Goal: Transaction & Acquisition: Register for event/course

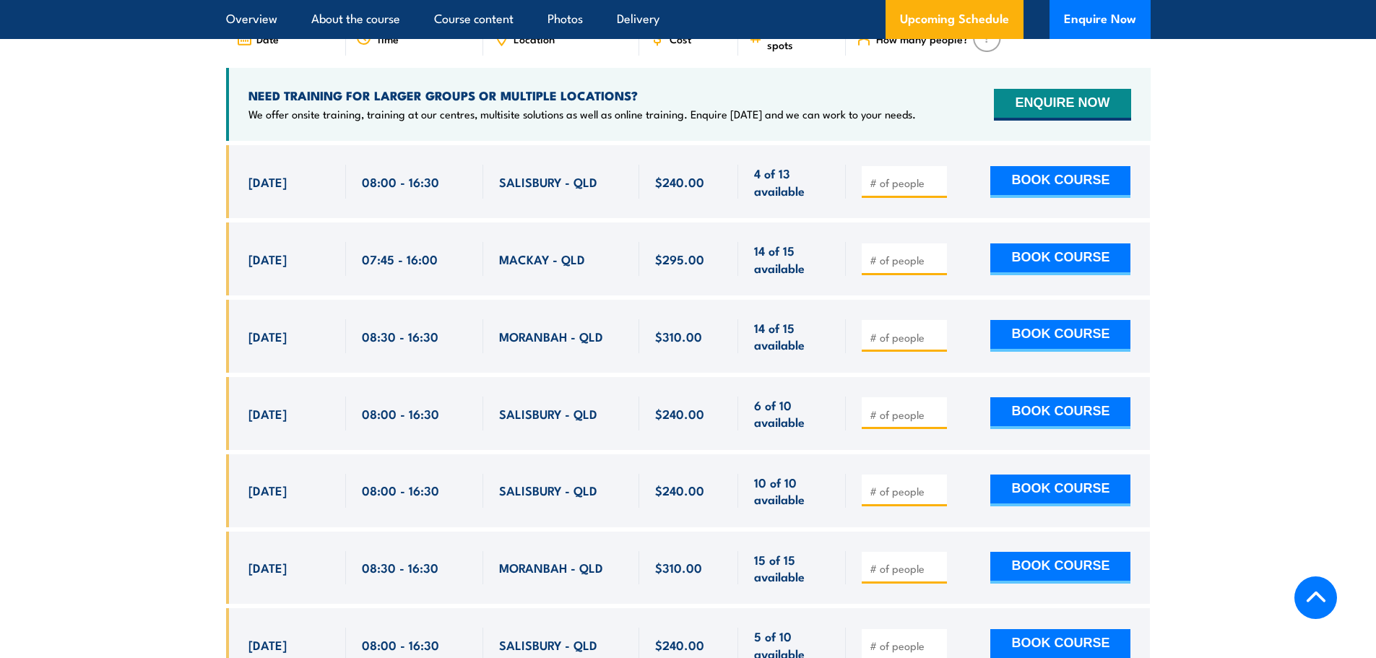
scroll to position [2961, 0]
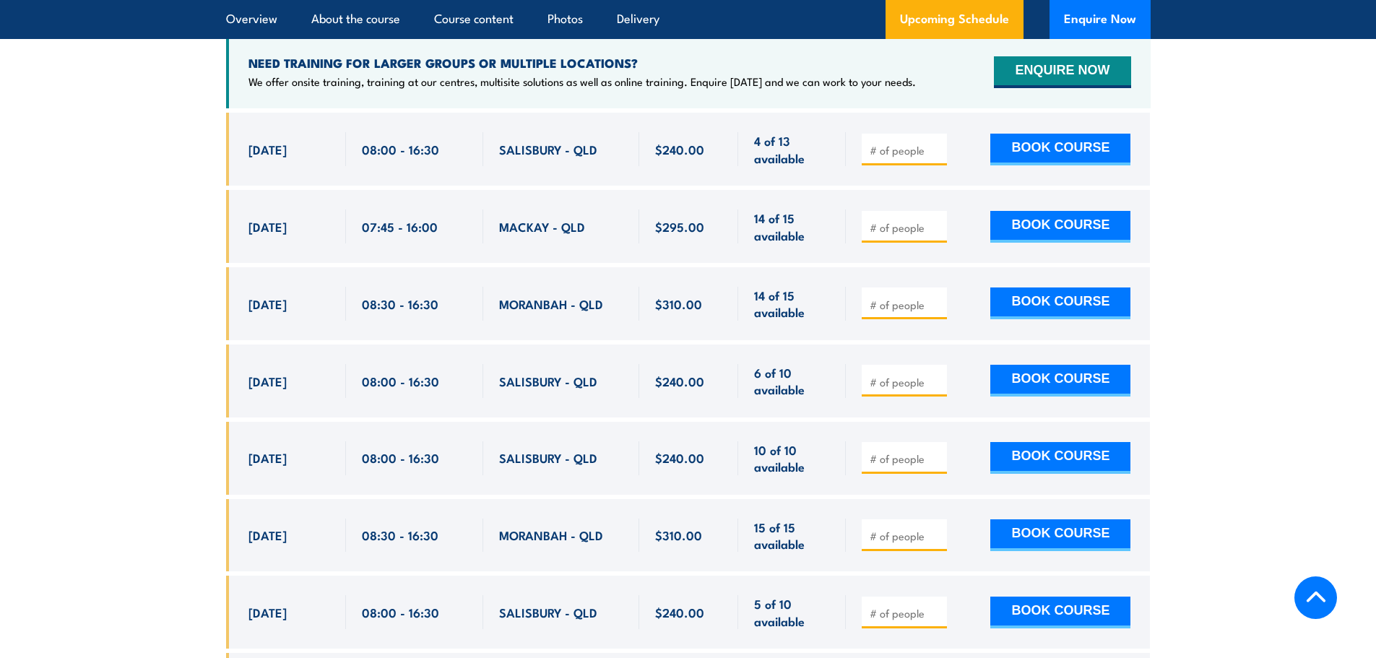
click at [895, 312] on input "number" at bounding box center [906, 305] width 72 height 14
type input "2"
click at [890, 386] on input "number" at bounding box center [906, 382] width 72 height 14
type input "2"
click at [1041, 386] on button "BOOK COURSE" at bounding box center [1060, 381] width 140 height 32
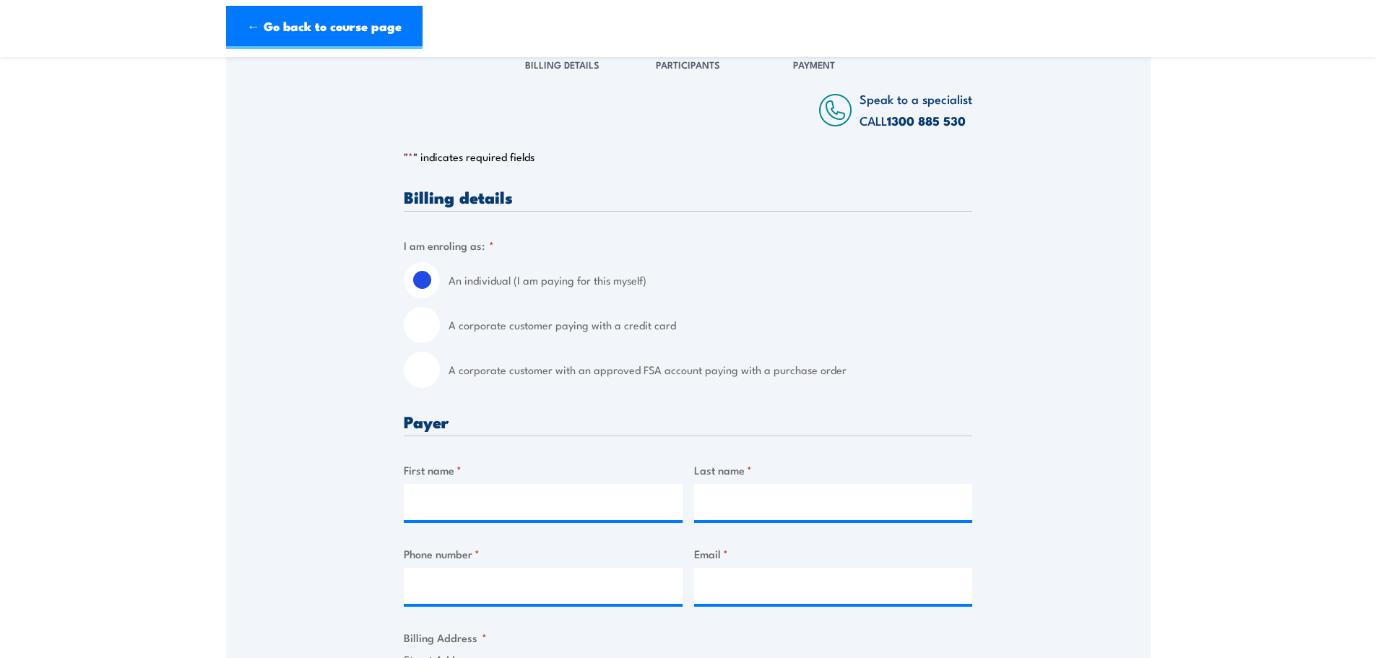
scroll to position [217, 0]
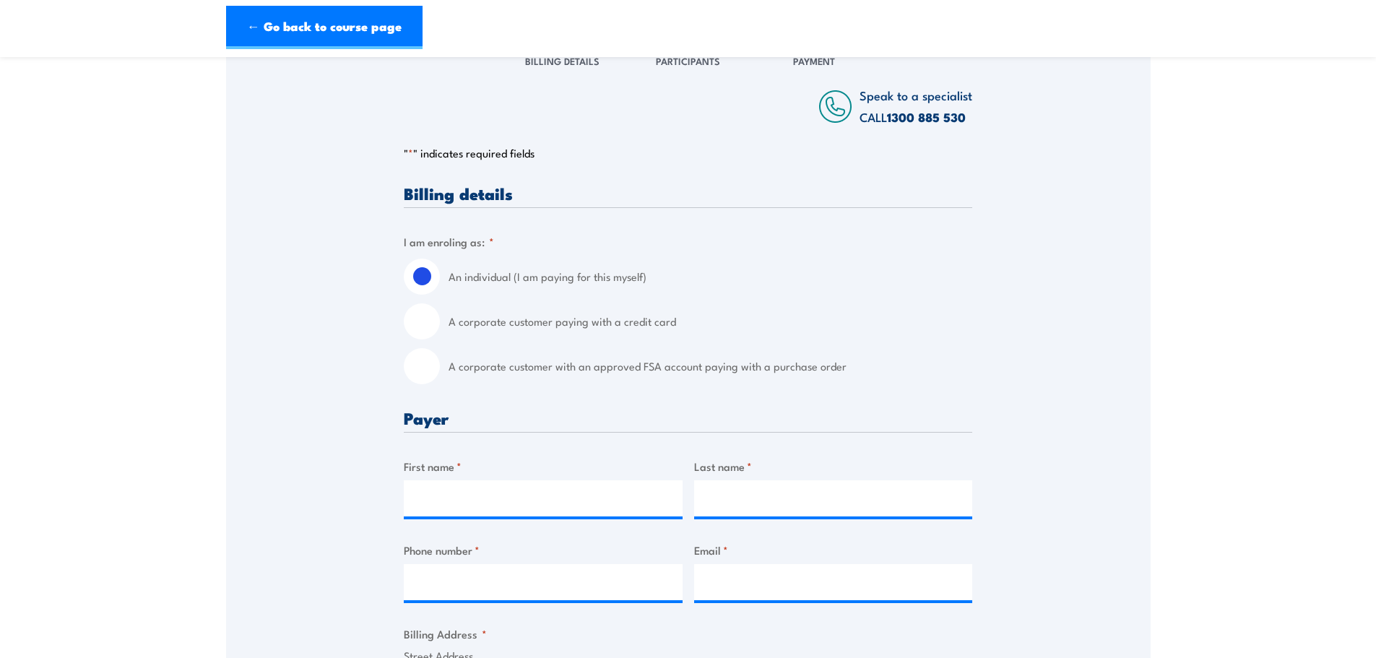
click at [423, 365] on input "A corporate customer with an approved FSA account paying with a purchase order" at bounding box center [422, 366] width 36 height 36
radio input "true"
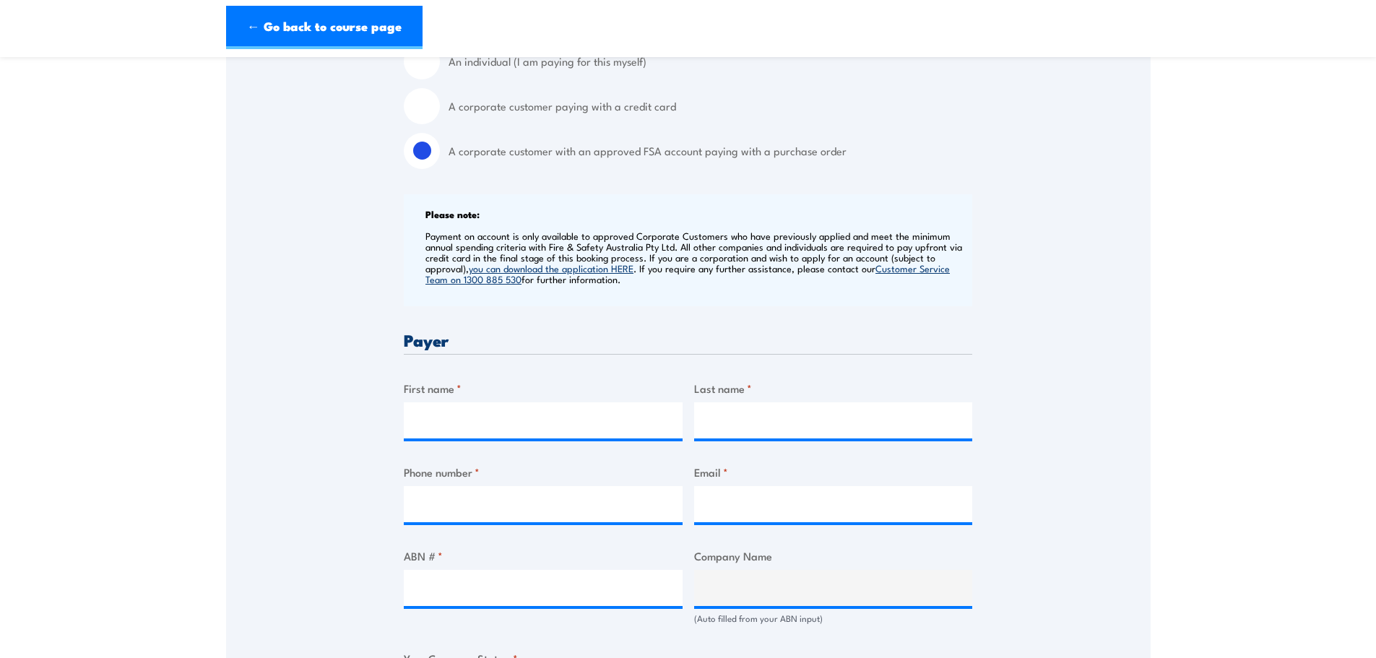
scroll to position [433, 0]
click at [497, 411] on input "First name *" at bounding box center [543, 419] width 279 height 36
type input "Shane"
type input "Billington"
click at [629, 503] on input "Phone number *" at bounding box center [543, 503] width 279 height 36
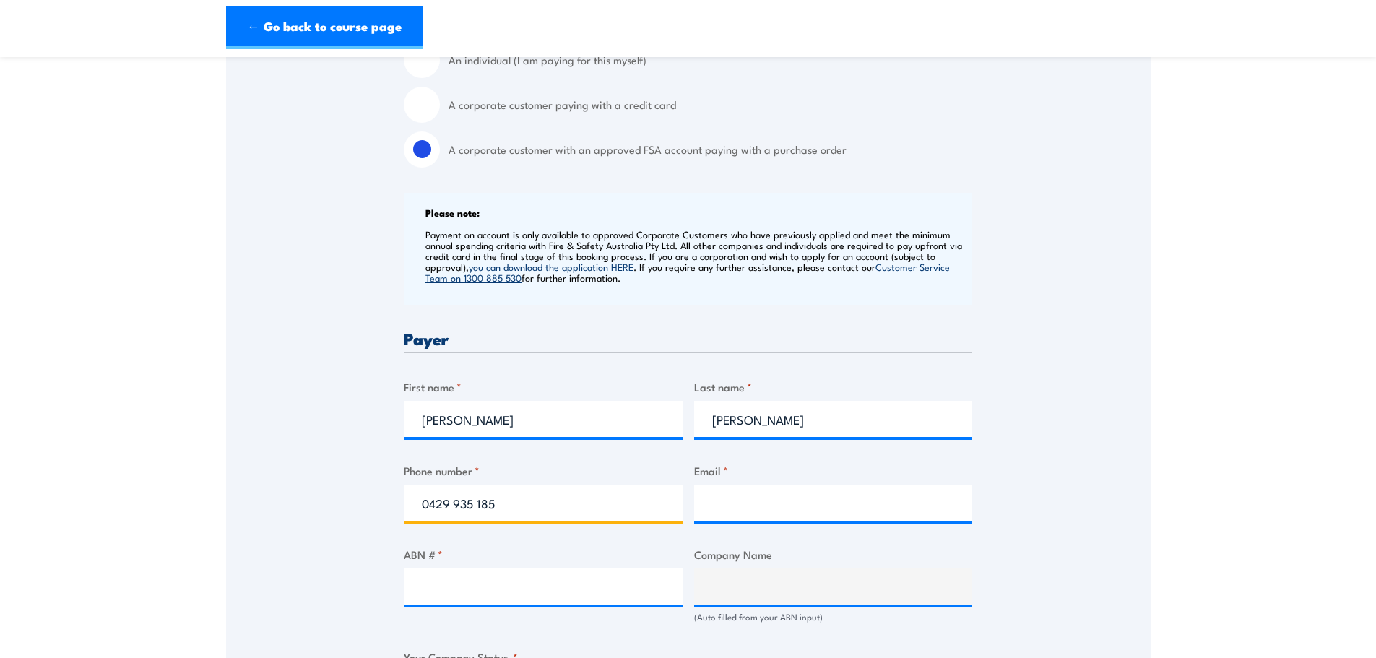
type input "0429 935 185"
click at [773, 508] on input "Email *" at bounding box center [833, 503] width 279 height 36
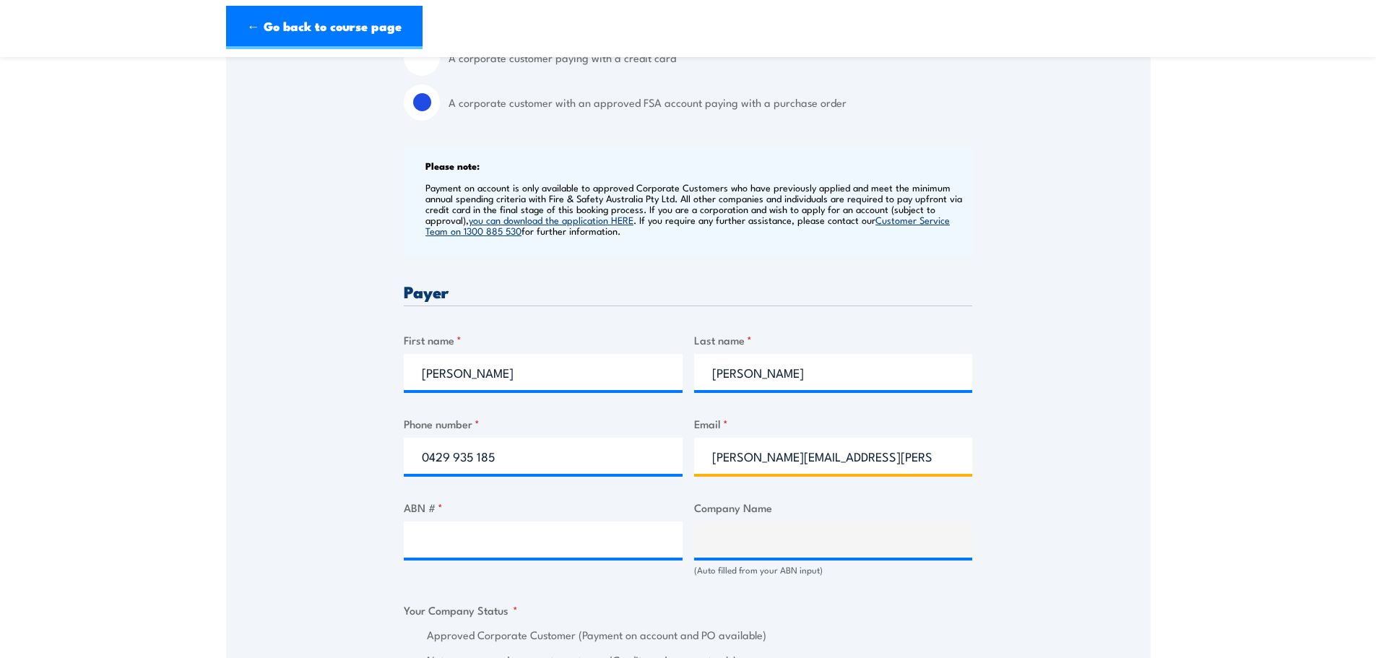
scroll to position [506, 0]
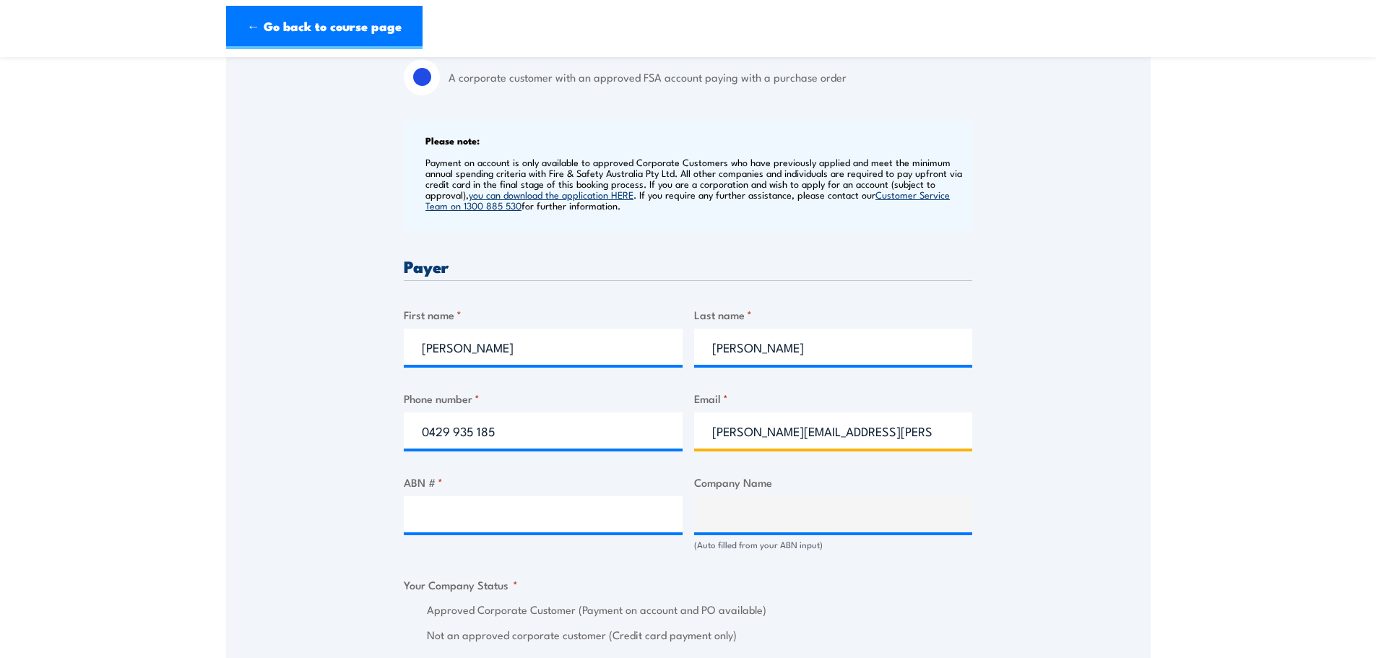
type input "shane.billington@silklogistics.com.au"
click at [919, 428] on input "shane.billington@silklogistics.com.au" at bounding box center [833, 430] width 279 height 36
click at [564, 501] on input "ABN # *" at bounding box center [543, 514] width 279 height 36
click at [459, 516] on input "ABN # *" at bounding box center [543, 514] width 279 height 36
type input "91129772710"
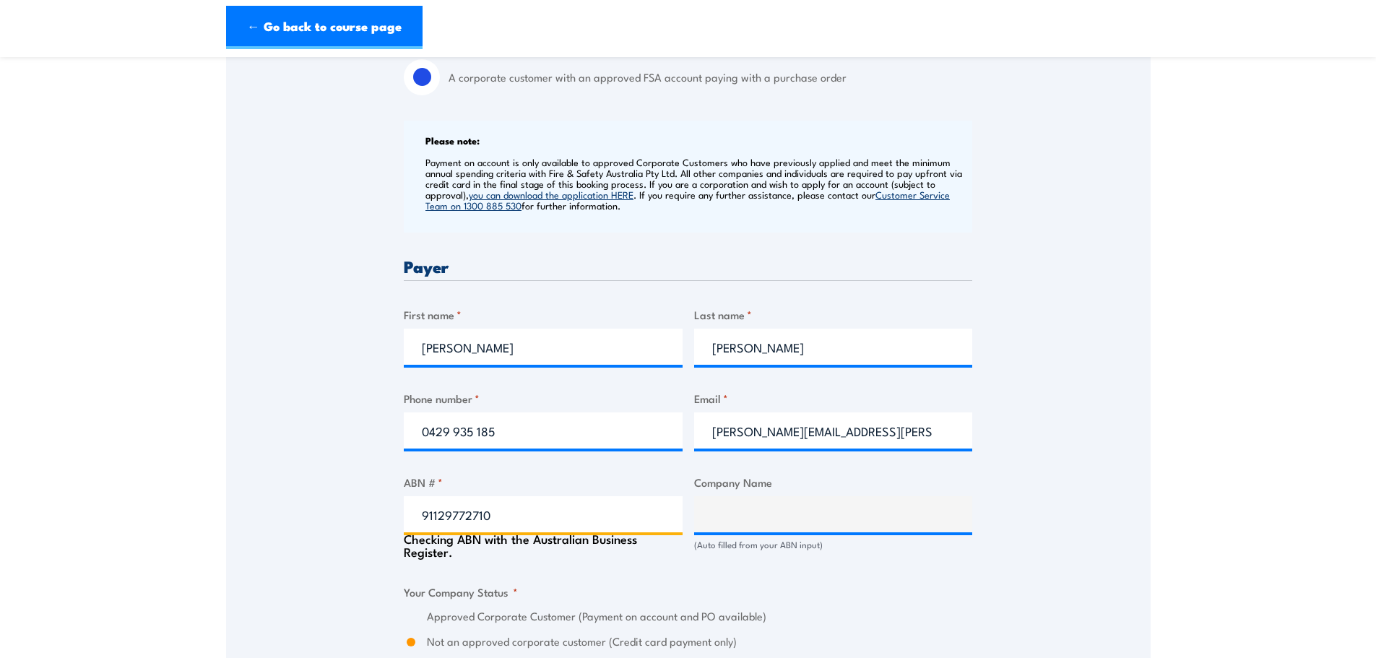
type input "SILK LOGISTICS GROUP HOLDINGS PTY LIMITED"
radio input "true"
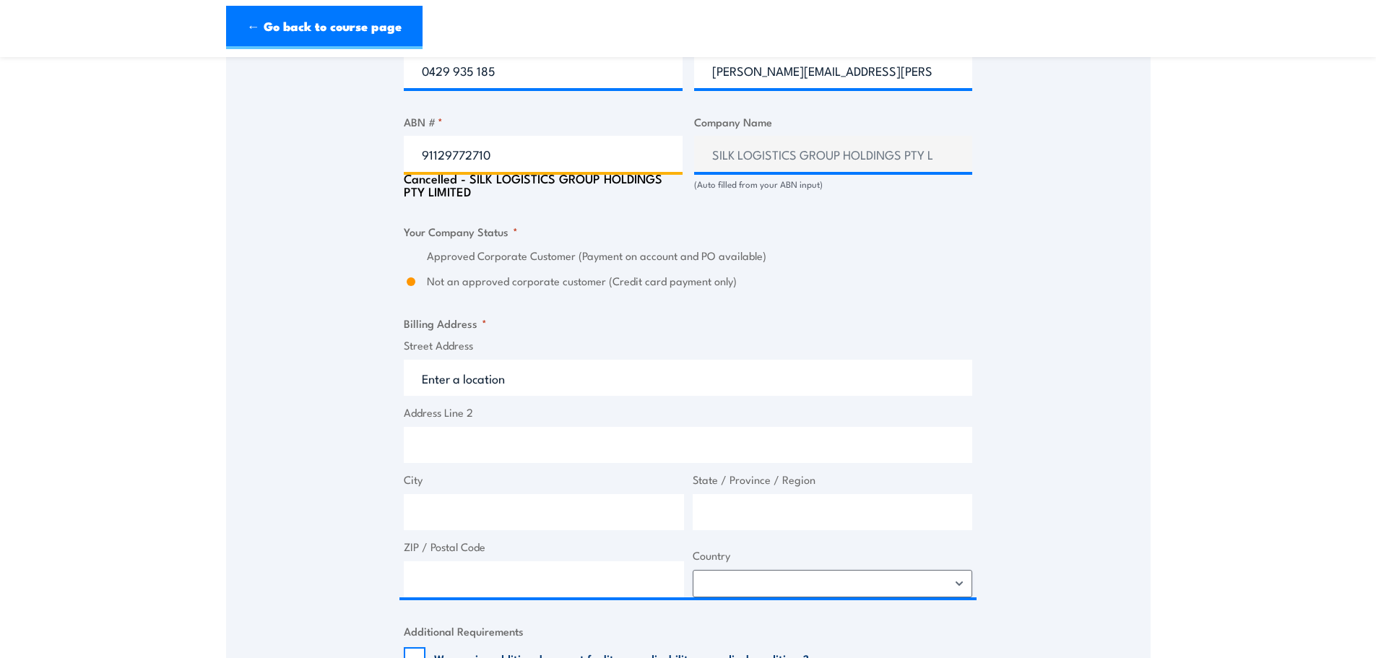
scroll to position [867, 0]
type input "91129772710"
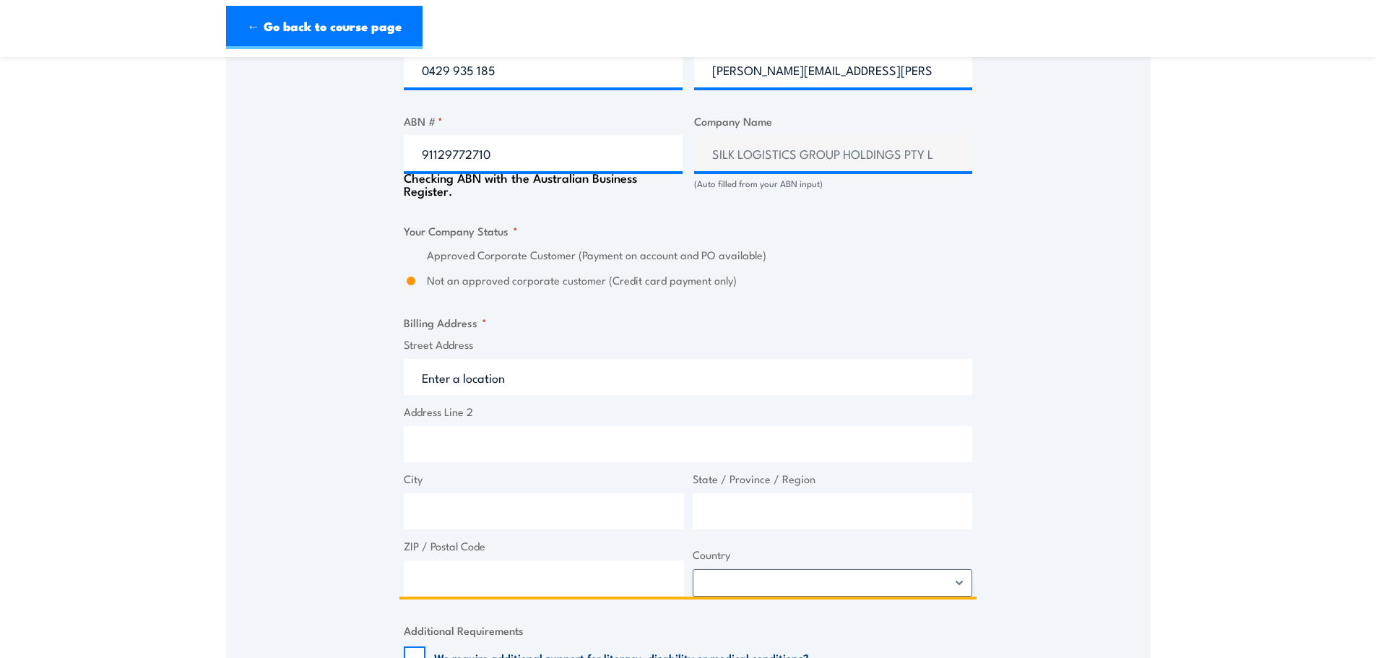
click at [517, 380] on input "Street Address" at bounding box center [688, 377] width 568 height 36
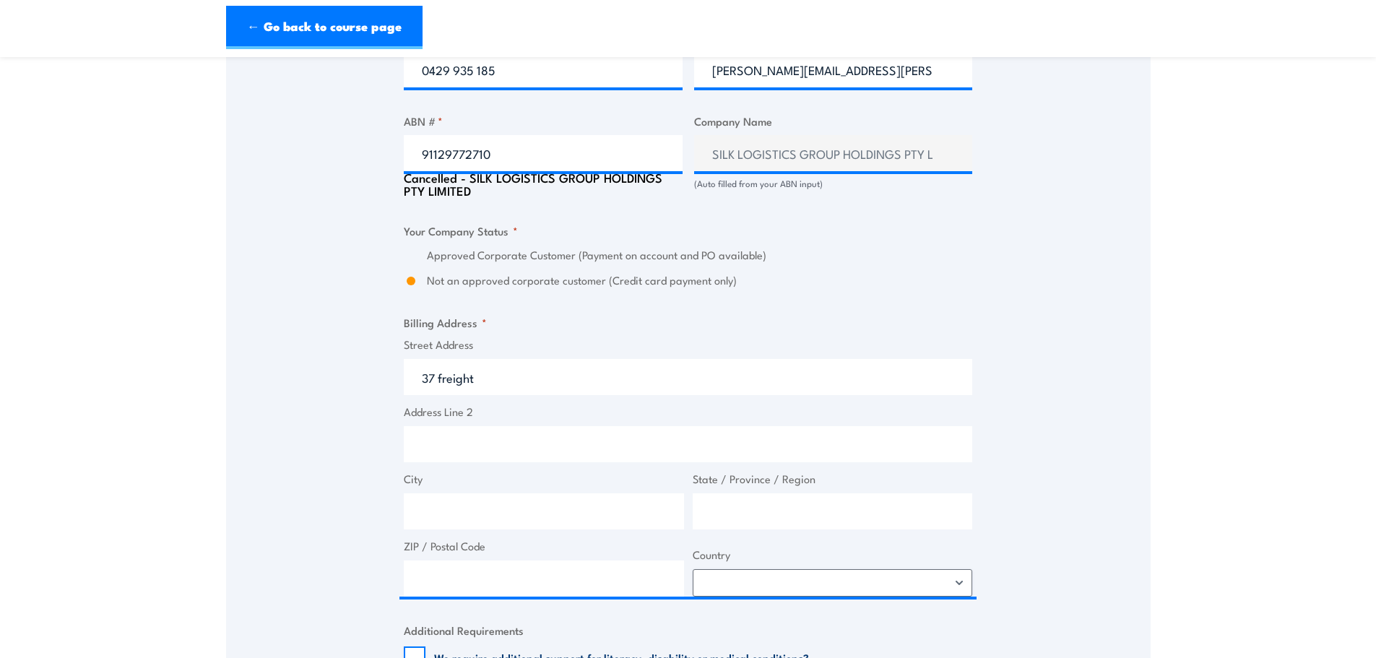
type input "37 Freight Street, Lytton QLD, Australia"
type input "37 Freight St"
type input "Lytton"
type input "Queensland"
type input "4178"
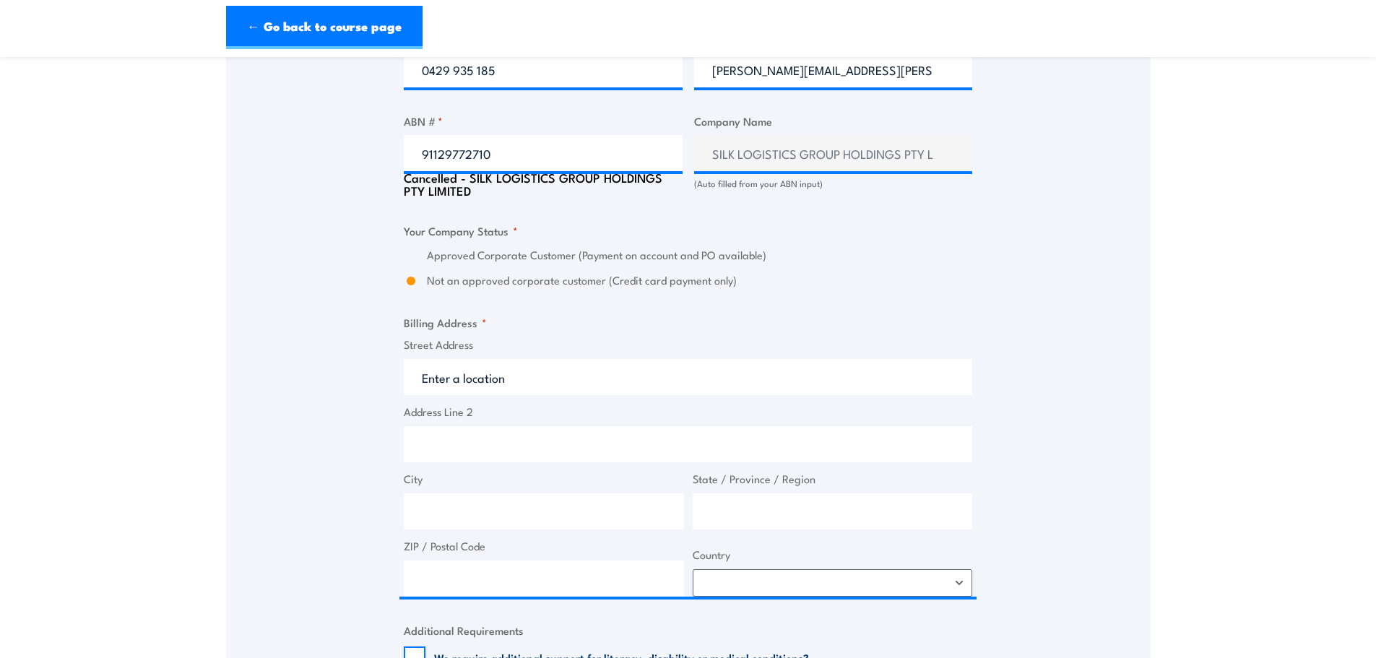
select select "Australia"
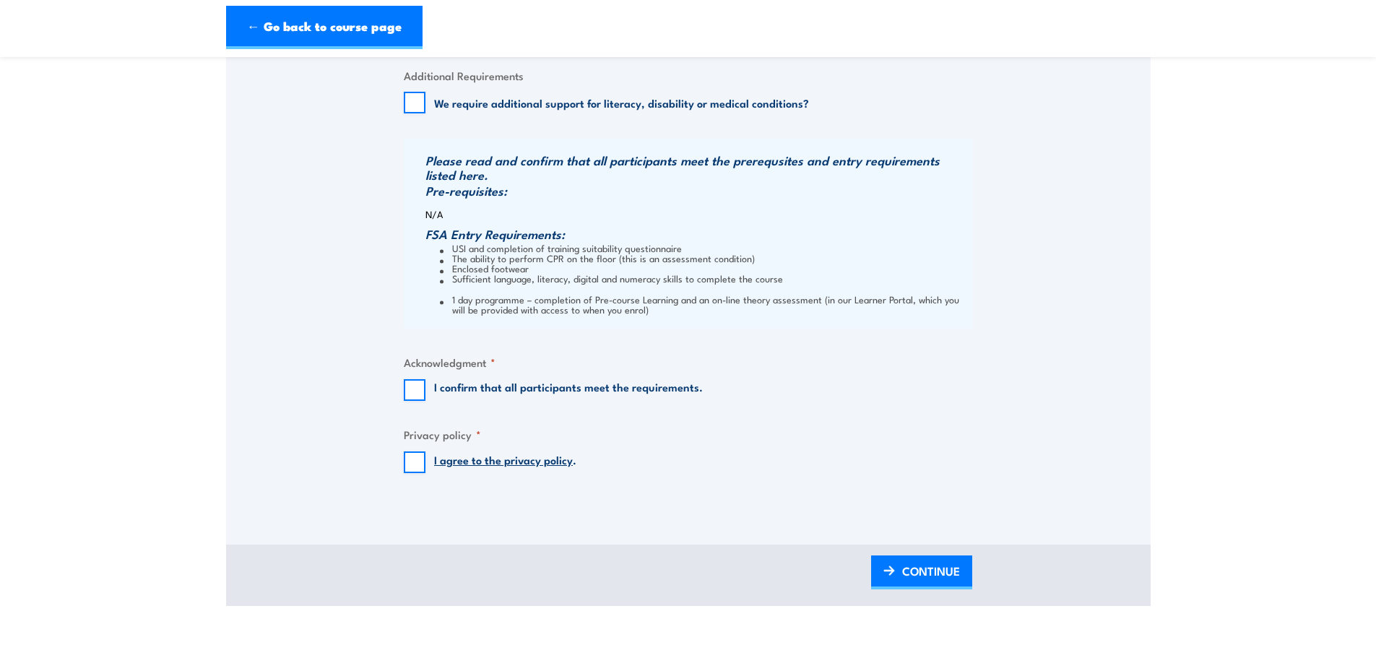
scroll to position [1444, 0]
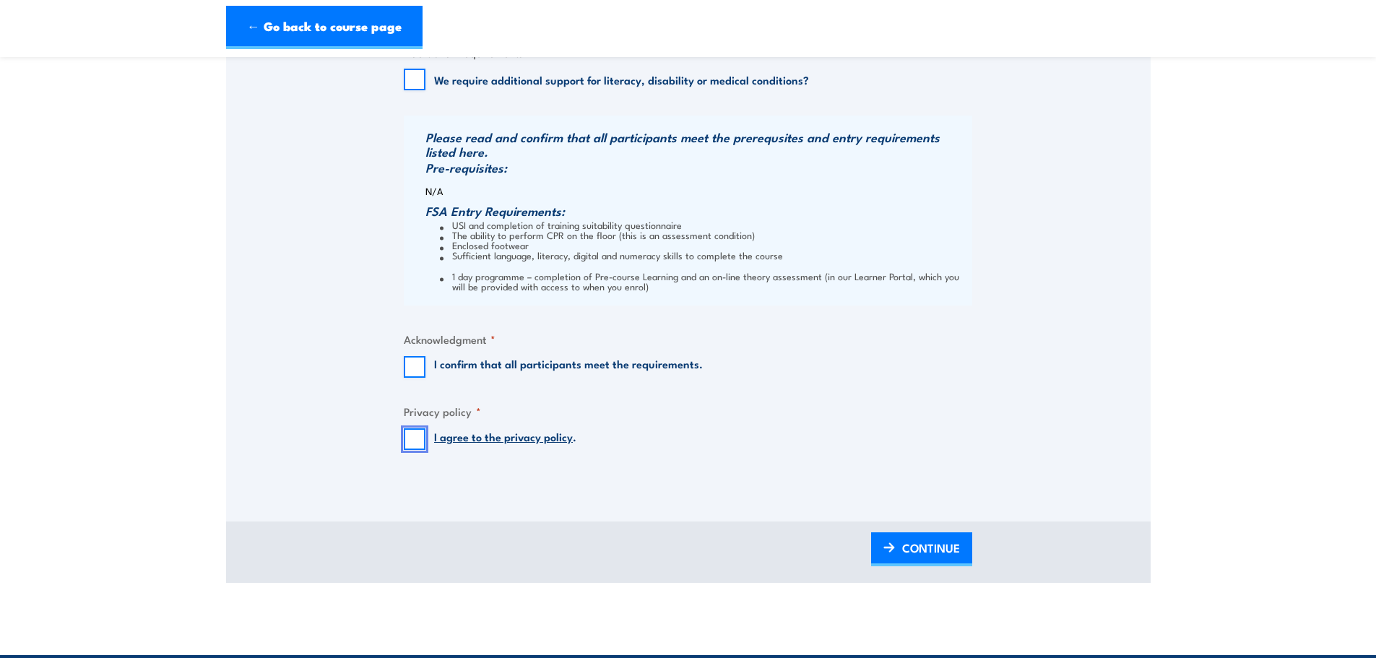
click at [415, 439] on input "I agree to the privacy policy ." at bounding box center [415, 439] width 22 height 22
checkbox input "true"
click at [415, 366] on input "I confirm that all participants meet the requirements." at bounding box center [415, 367] width 22 height 22
checkbox input "true"
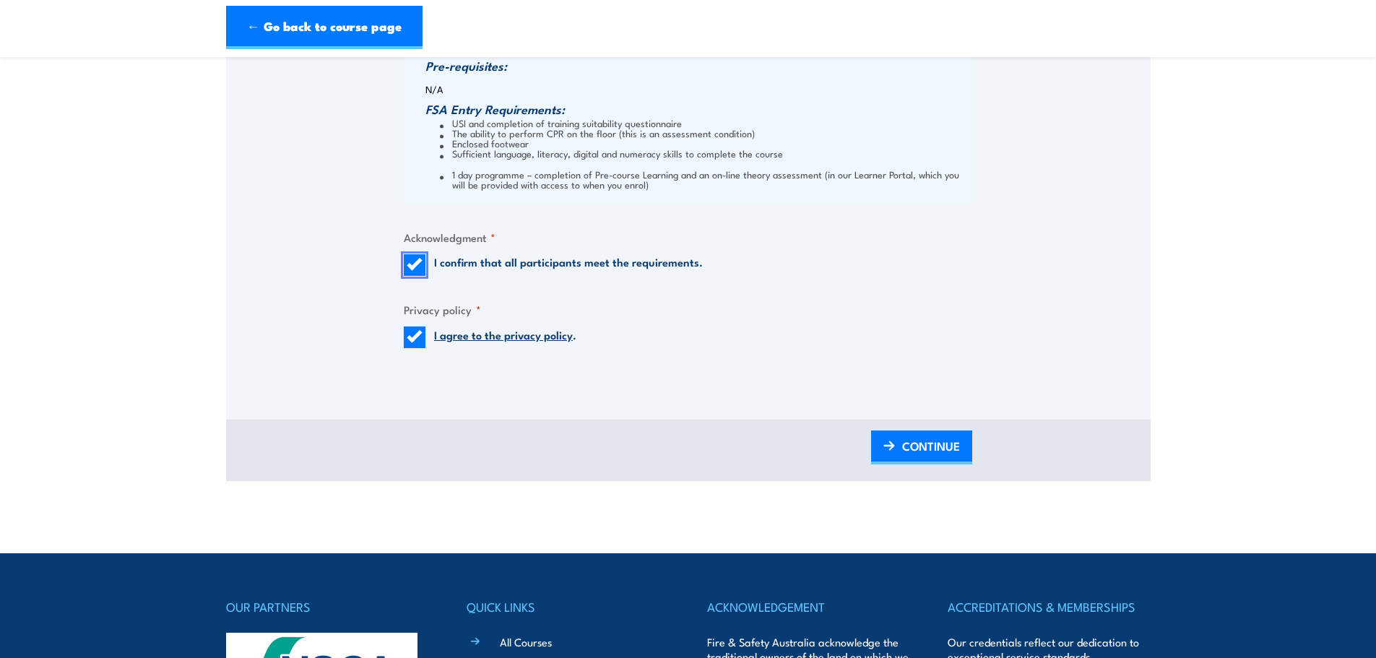
scroll to position [1589, 0]
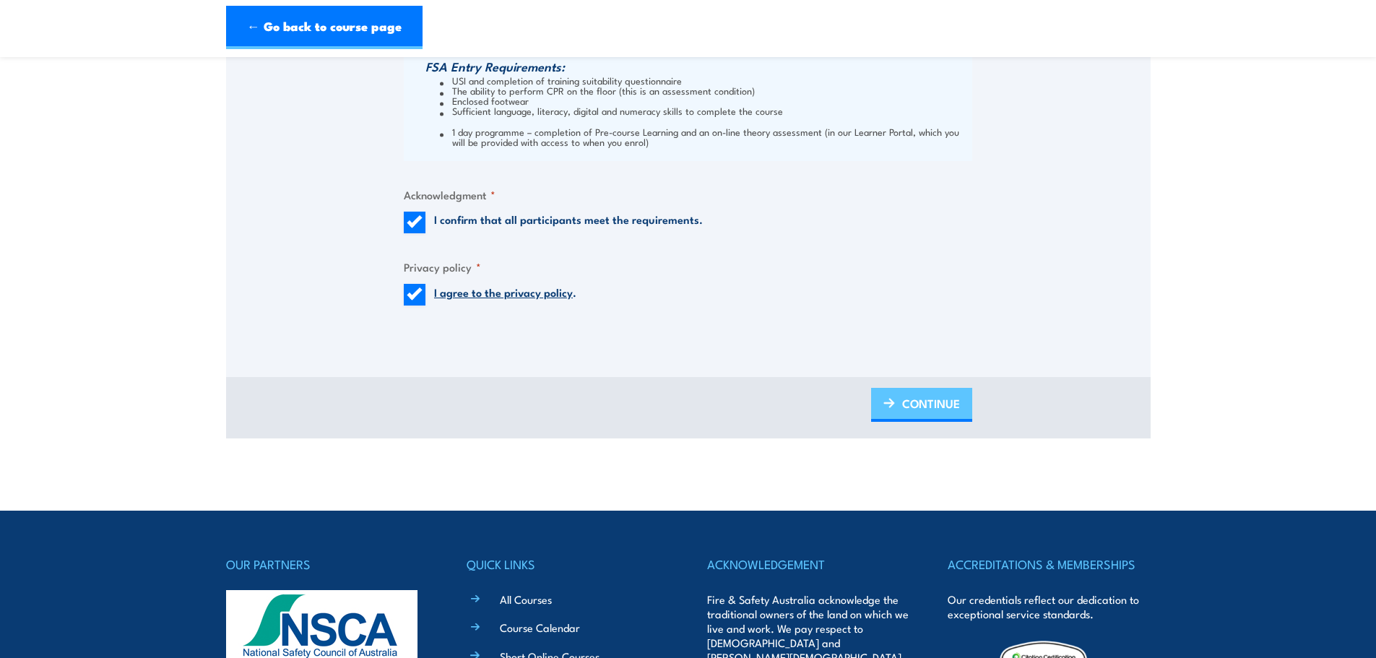
click at [914, 401] on span "CONTINUE" at bounding box center [931, 403] width 58 height 38
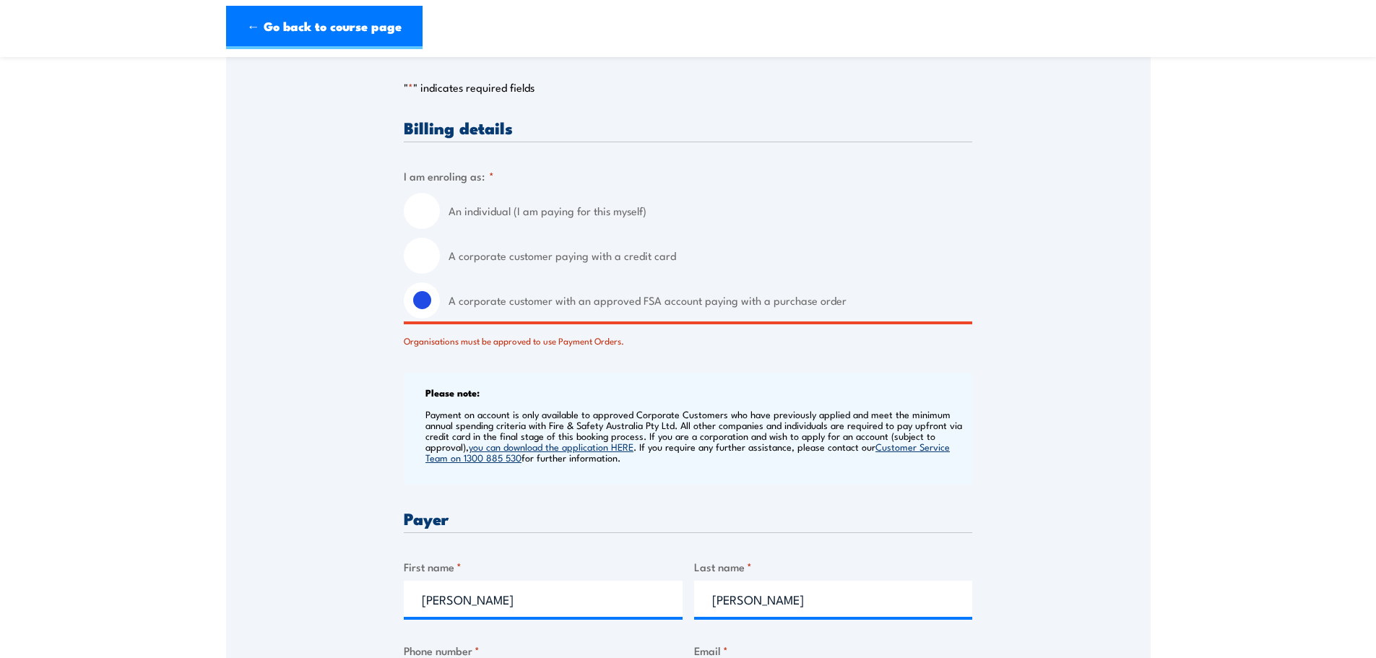
scroll to position [339, 0]
click at [550, 305] on label "A corporate customer with an approved FSA account paying with a purchase order" at bounding box center [710, 300] width 524 height 36
click at [440, 305] on input "A corporate customer with an approved FSA account paying with a purchase order" at bounding box center [422, 300] width 36 height 36
click at [529, 305] on label "A corporate customer with an approved FSA account paying with a purchase order" at bounding box center [710, 300] width 524 height 36
click at [440, 305] on input "A corporate customer with an approved FSA account paying with a purchase order" at bounding box center [422, 300] width 36 height 36
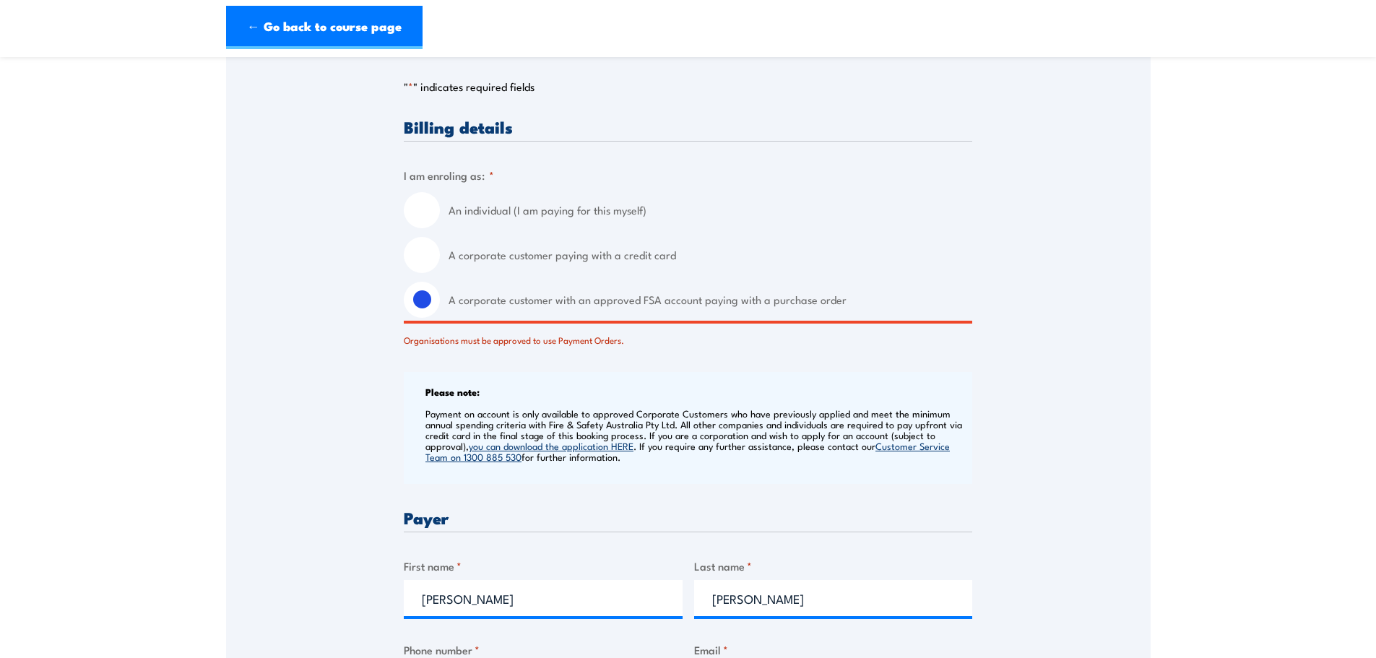
click at [590, 342] on div "Organisations must be approved to use Payment Orders." at bounding box center [688, 336] width 568 height 21
click at [647, 299] on label "A corporate customer with an approved FSA account paying with a purchase order" at bounding box center [710, 300] width 524 height 36
click at [440, 299] on input "A corporate customer with an approved FSA account paying with a purchase order" at bounding box center [422, 300] width 36 height 36
click at [837, 298] on label "A corporate customer with an approved FSA account paying with a purchase order" at bounding box center [710, 300] width 524 height 36
click at [440, 298] on input "A corporate customer with an approved FSA account paying with a purchase order" at bounding box center [422, 300] width 36 height 36
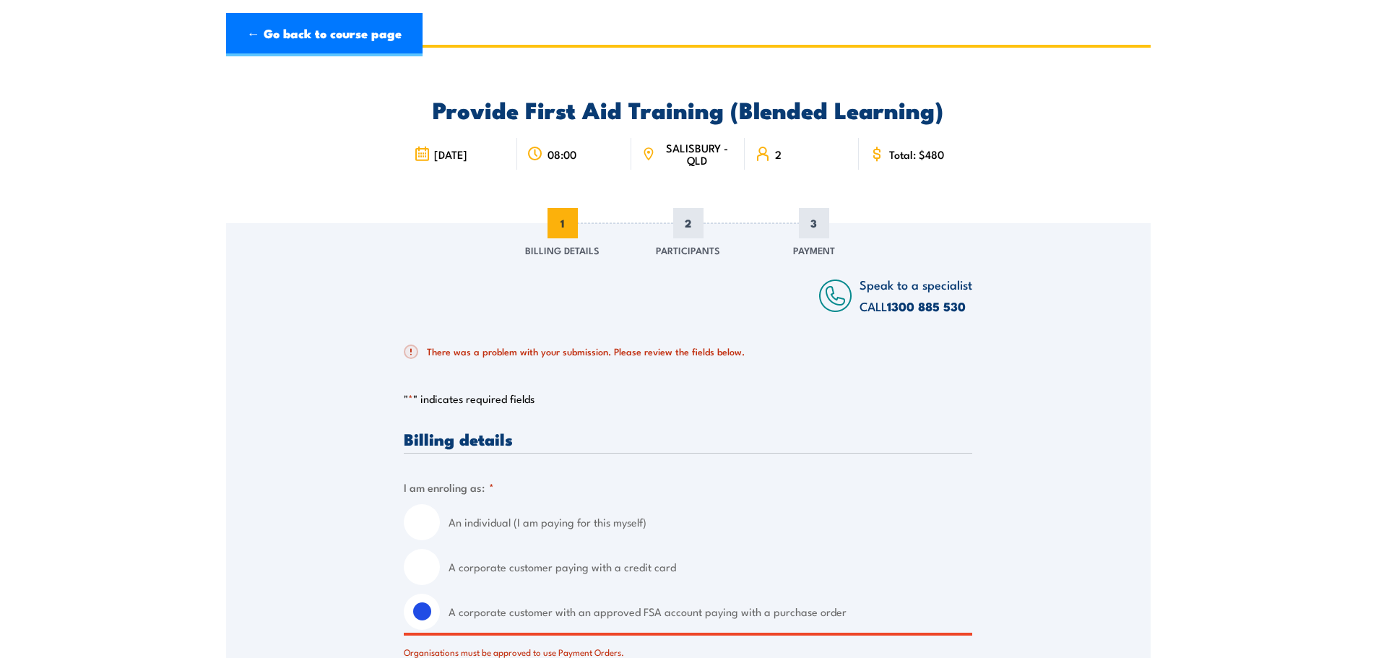
scroll to position [0, 0]
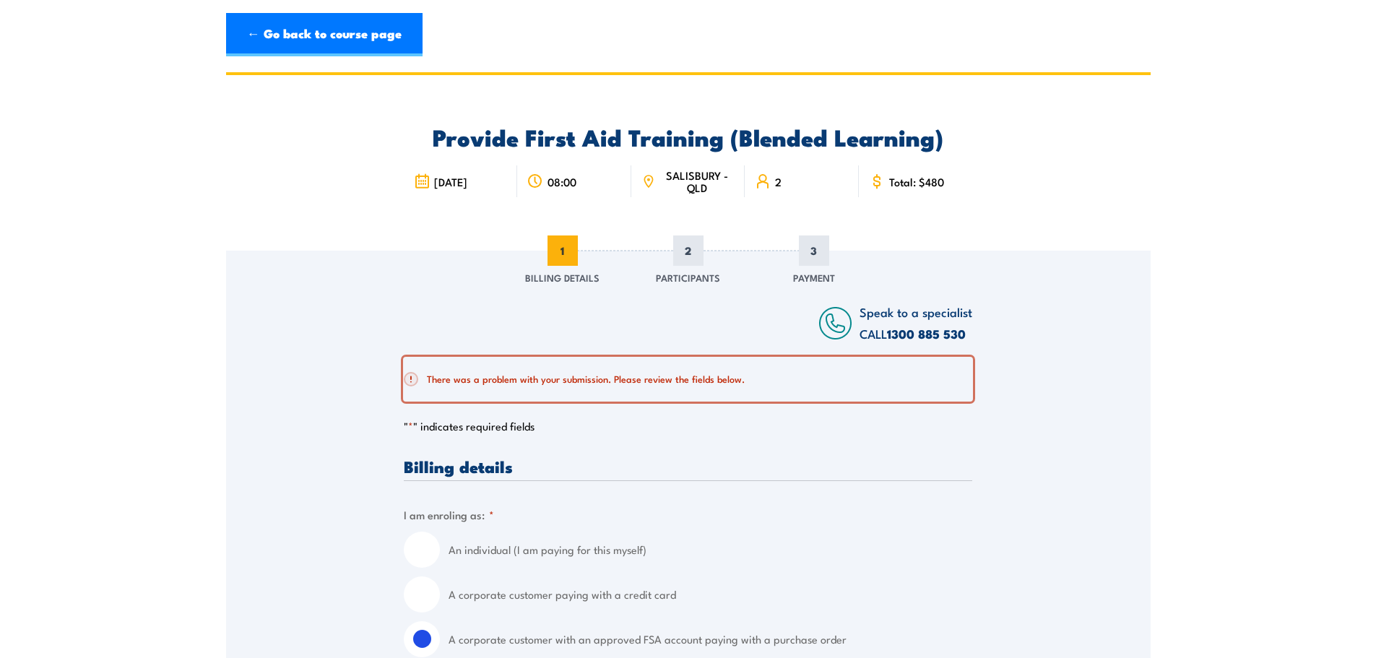
click at [680, 381] on h2 "There was a problem with your submission. Please review the fields below." at bounding box center [682, 379] width 557 height 14
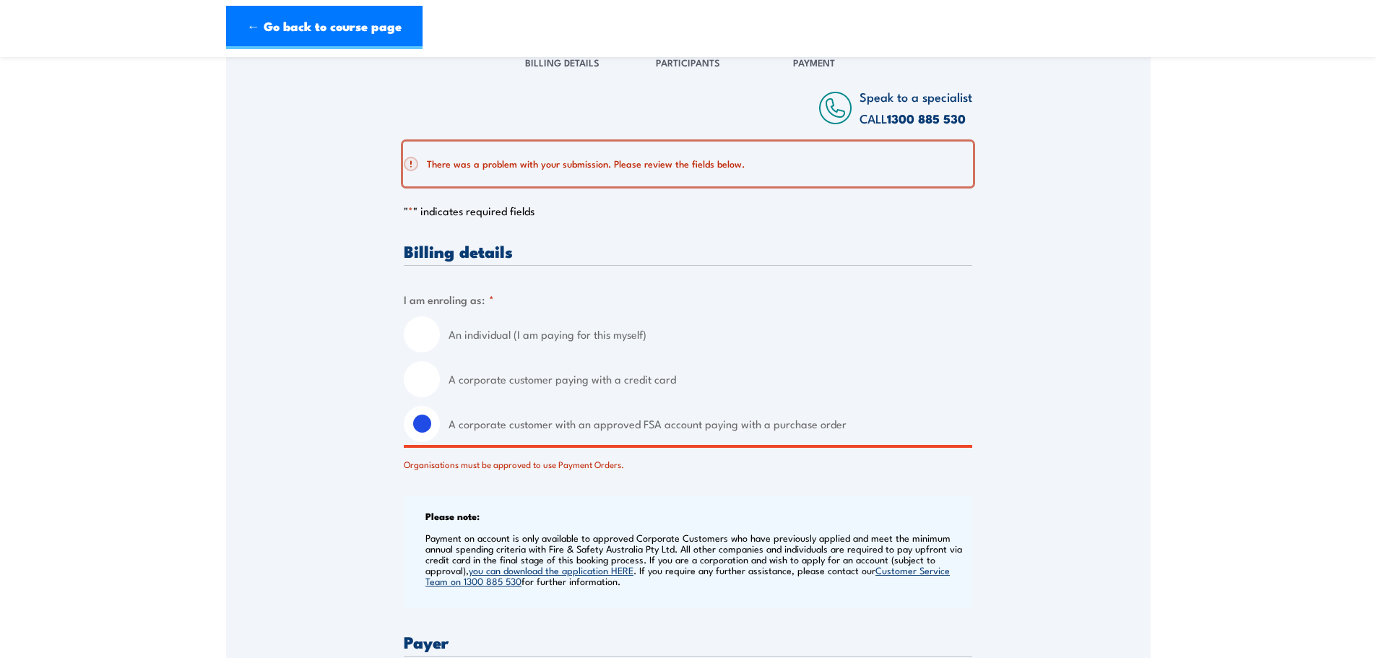
scroll to position [217, 0]
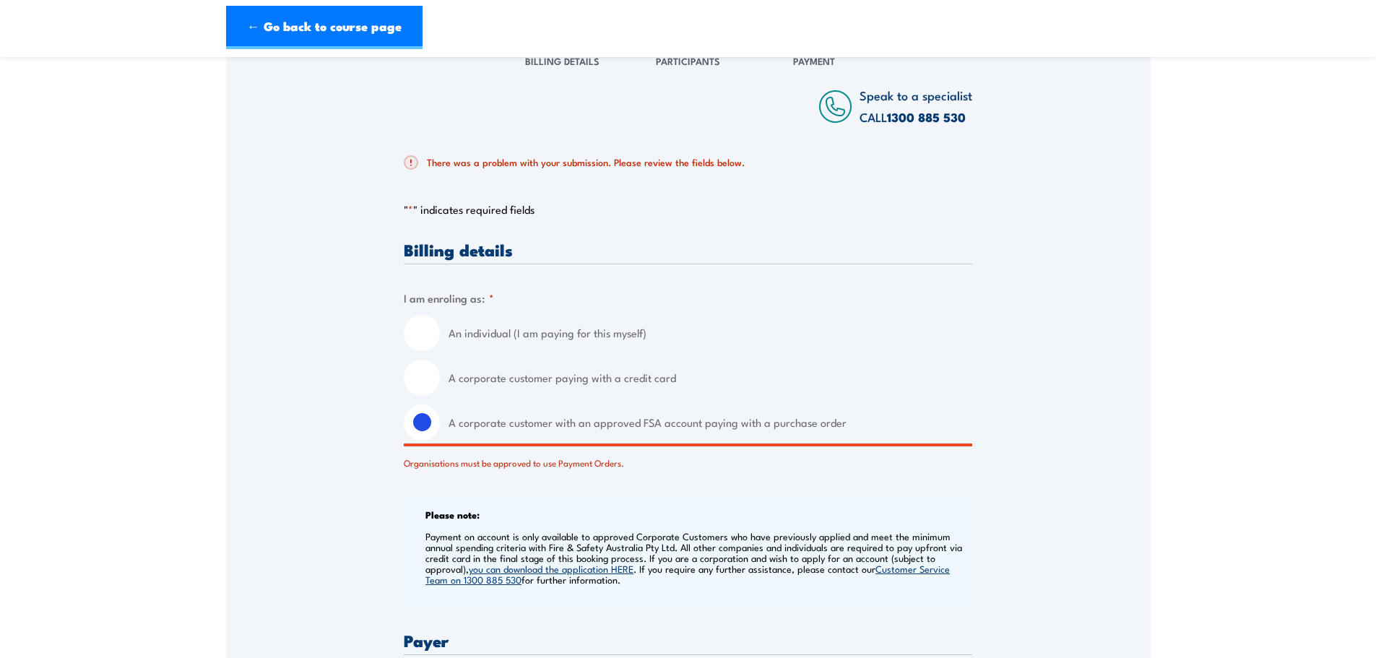
click at [563, 428] on label "A corporate customer with an approved FSA account paying with a purchase order" at bounding box center [710, 422] width 524 height 36
click at [440, 428] on input "A corporate customer with an approved FSA account paying with a purchase order" at bounding box center [422, 422] width 36 height 36
click at [472, 427] on label "A corporate customer with an approved FSA account paying with a purchase order" at bounding box center [710, 422] width 524 height 36
click at [440, 427] on input "A corporate customer with an approved FSA account paying with a purchase order" at bounding box center [422, 422] width 36 height 36
click at [461, 459] on div "Organisations must be approved to use Payment Orders." at bounding box center [688, 459] width 568 height 21
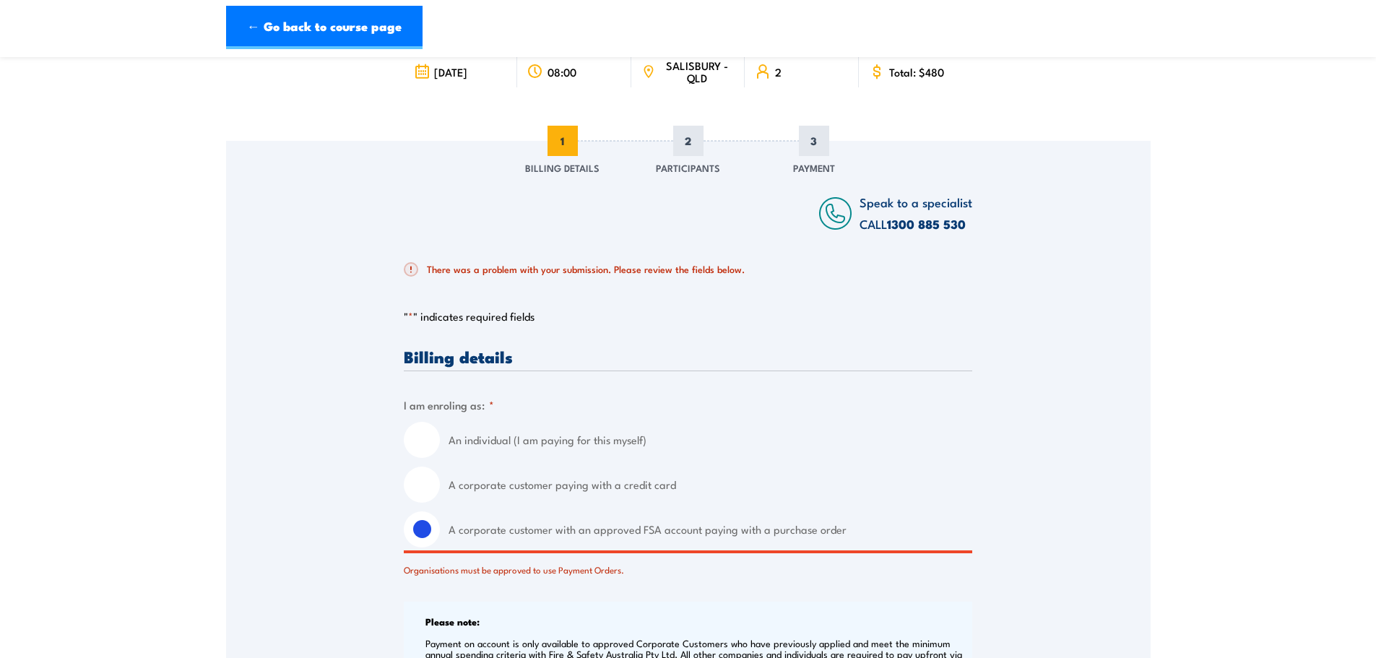
scroll to position [72, 0]
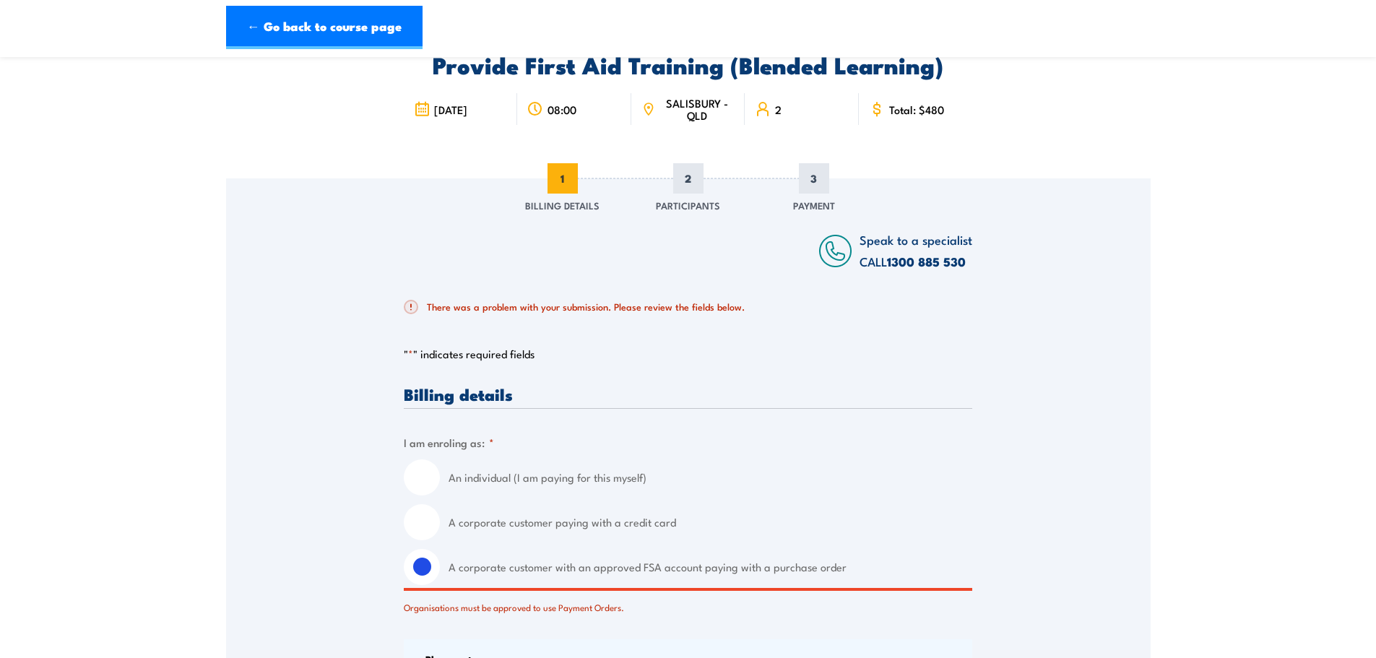
click at [514, 355] on p "" * " indicates required fields" at bounding box center [688, 354] width 568 height 14
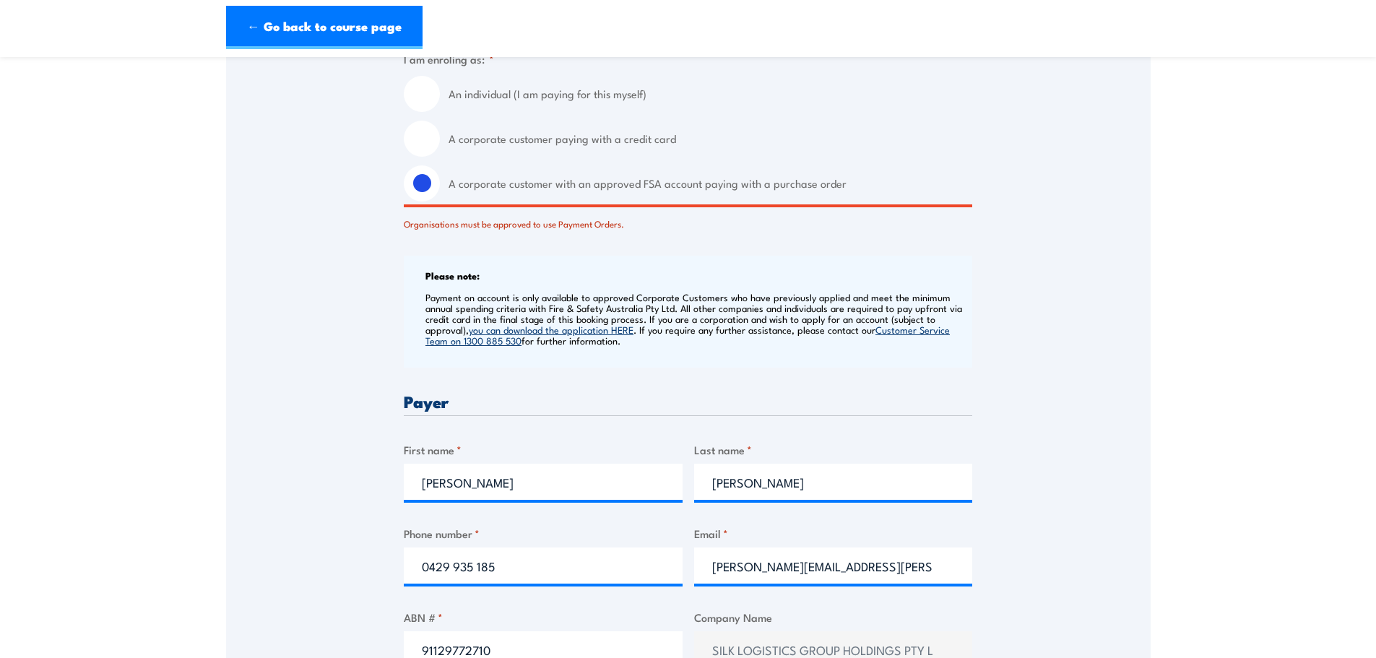
scroll to position [506, 0]
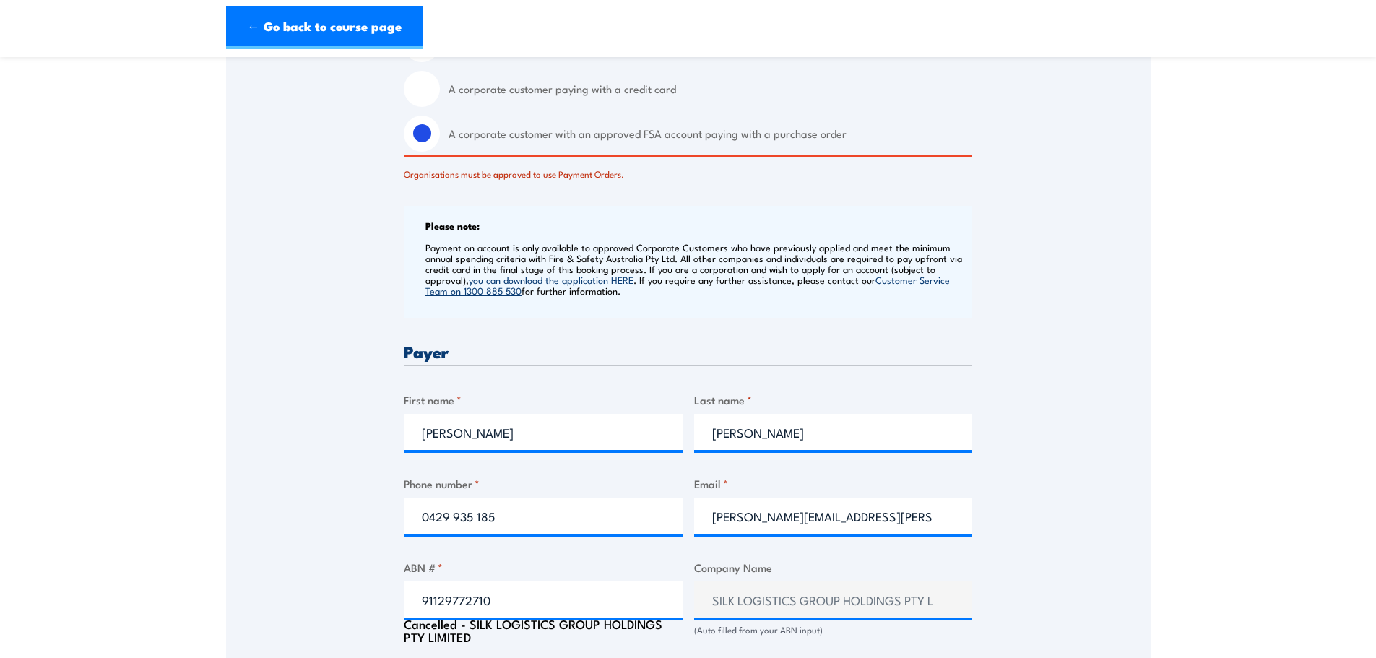
click at [533, 136] on label "A corporate customer with an approved FSA account paying with a purchase order" at bounding box center [710, 134] width 524 height 36
click at [440, 136] on input "A corporate customer with an approved FSA account paying with a purchase order" at bounding box center [422, 134] width 36 height 36
click at [542, 134] on label "A corporate customer with an approved FSA account paying with a purchase order" at bounding box center [710, 134] width 524 height 36
click at [440, 134] on input "A corporate customer with an approved FSA account paying with a purchase order" at bounding box center [422, 134] width 36 height 36
click at [542, 134] on label "A corporate customer with an approved FSA account paying with a purchase order" at bounding box center [710, 134] width 524 height 36
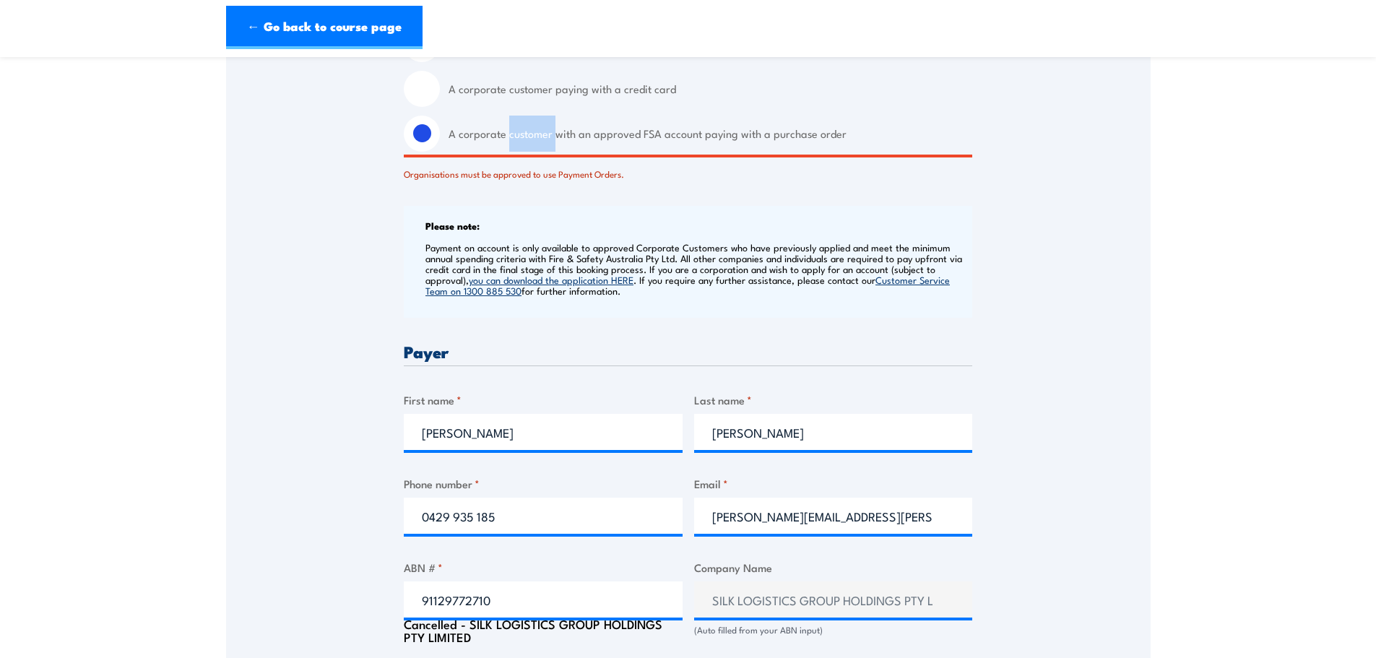
click at [440, 134] on input "A corporate customer with an approved FSA account paying with a purchase order" at bounding box center [422, 134] width 36 height 36
drag, startPoint x: 616, startPoint y: 136, endPoint x: 629, endPoint y: 136, distance: 13.0
click at [617, 136] on label "A corporate customer with an approved FSA account paying with a purchase order" at bounding box center [710, 134] width 524 height 36
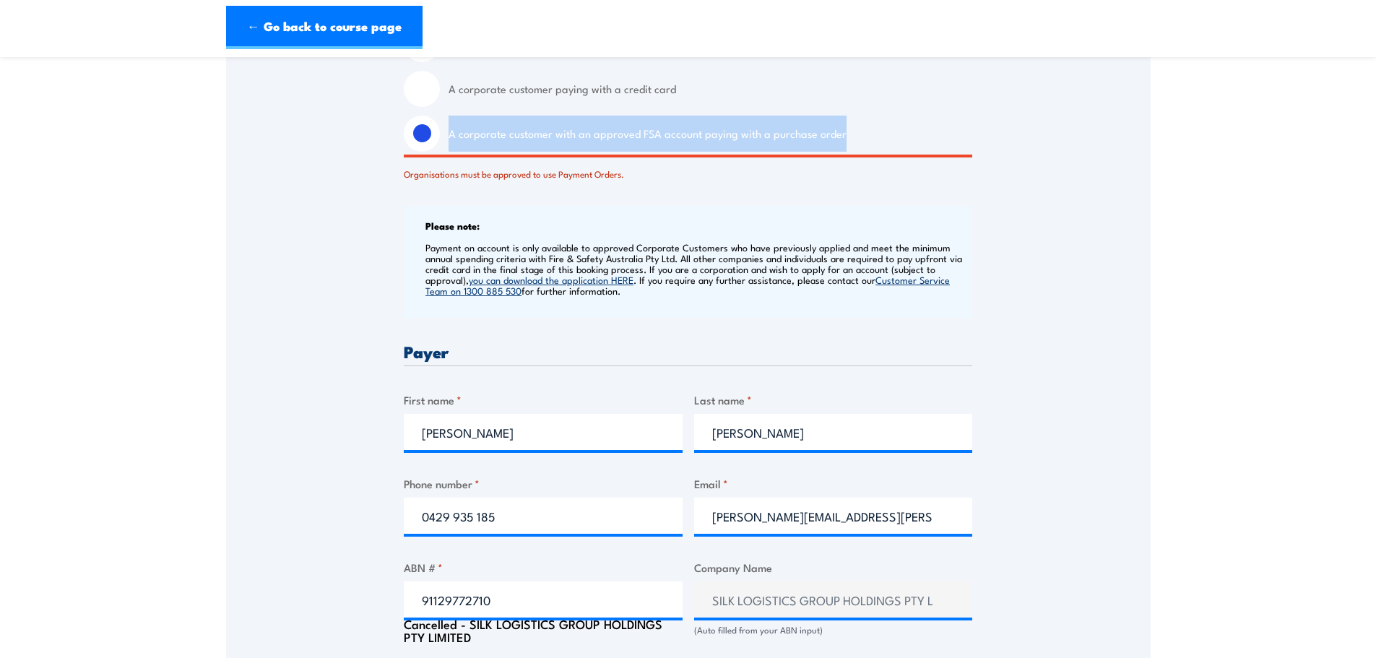
drag, startPoint x: 847, startPoint y: 131, endPoint x: 447, endPoint y: 131, distance: 400.1
click at [447, 131] on div "A corporate customer with an approved FSA account paying with a purchase order" at bounding box center [688, 134] width 568 height 36
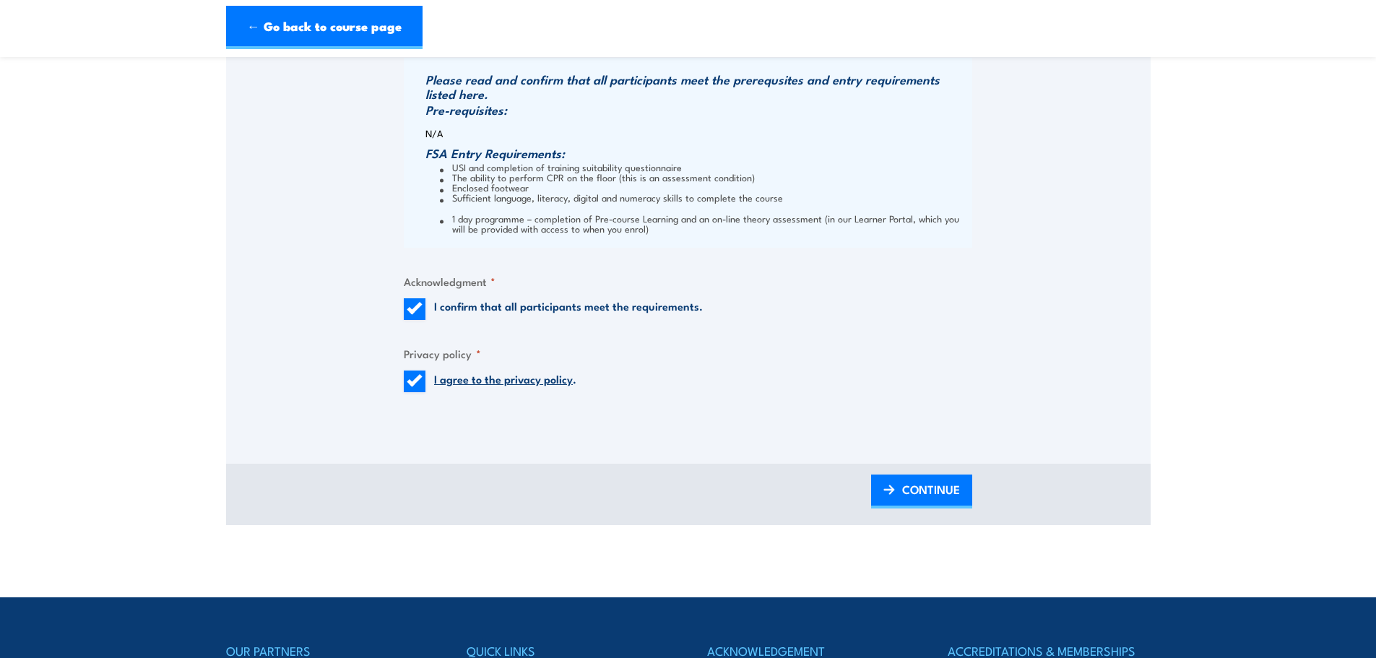
scroll to position [1589, 0]
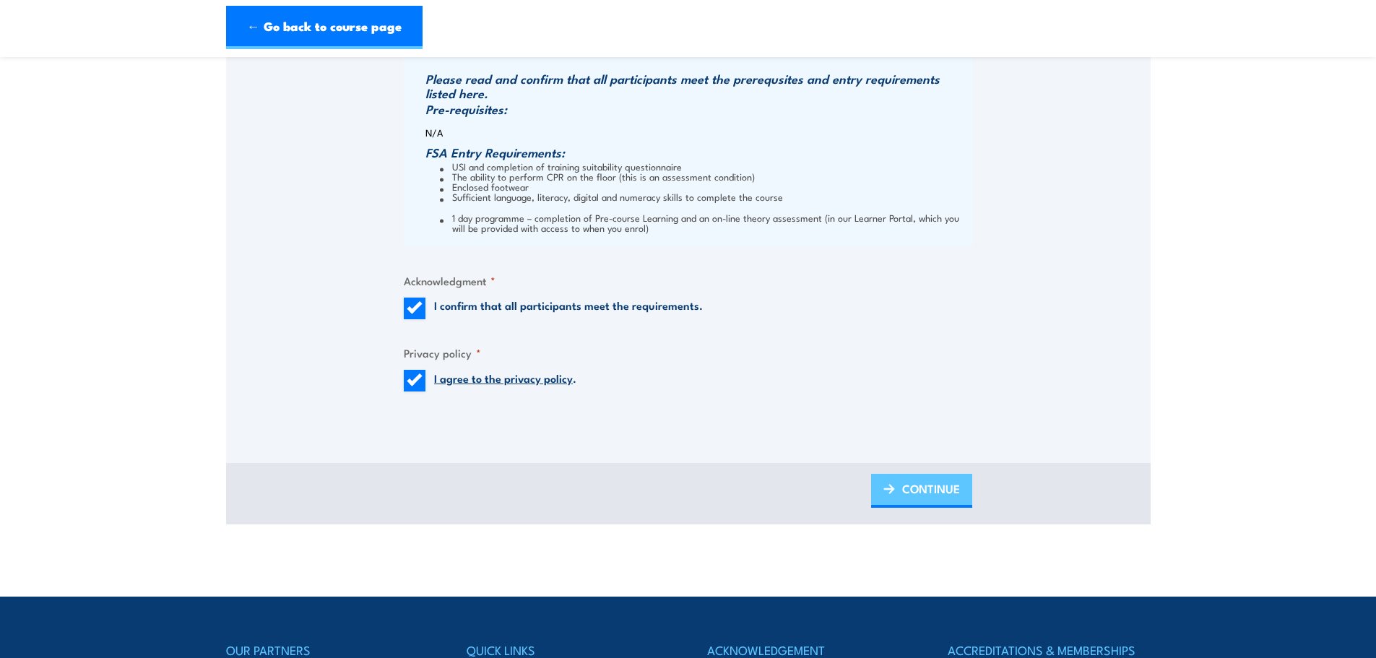
click at [905, 487] on span "CONTINUE" at bounding box center [931, 488] width 58 height 38
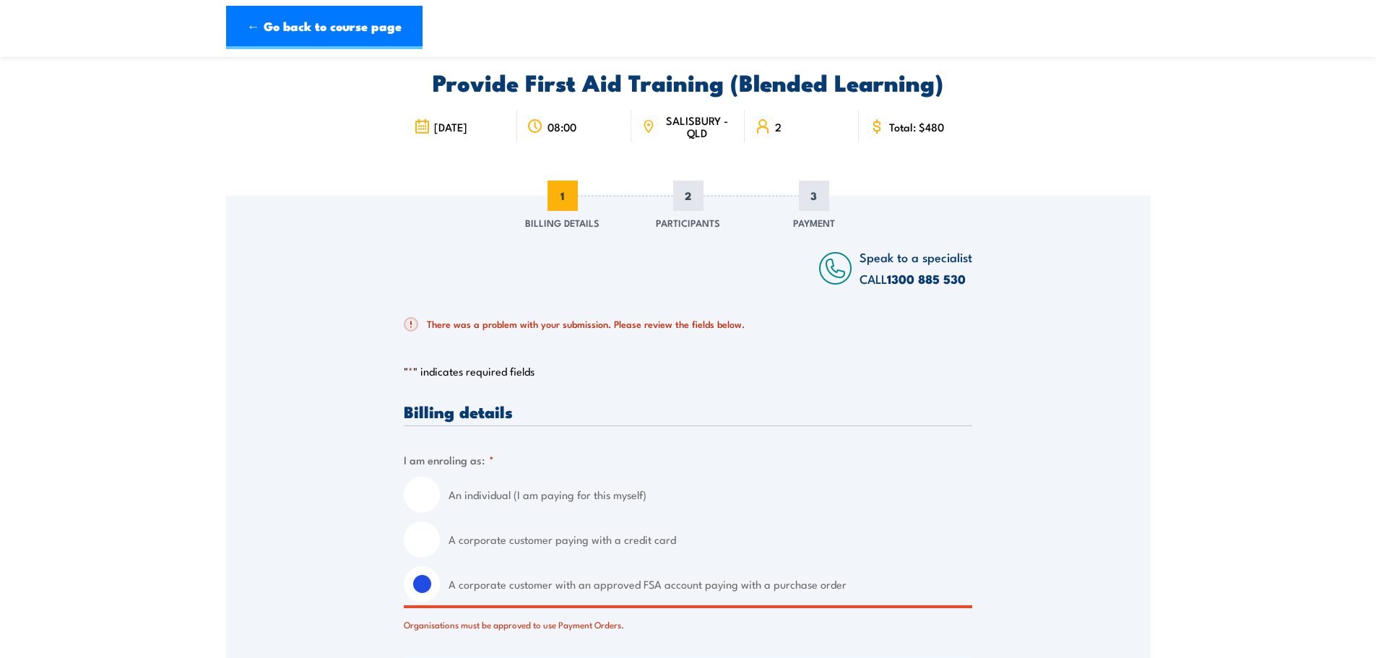
scroll to position [51, 0]
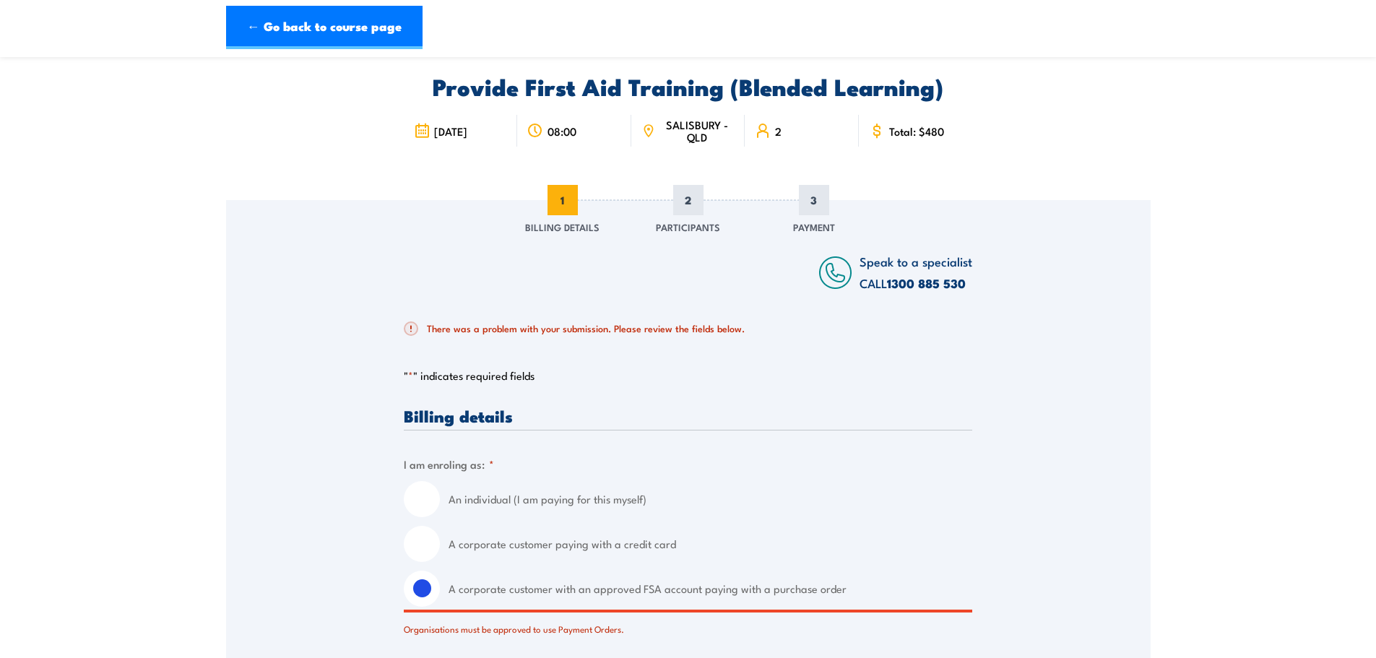
click at [672, 326] on h2 "There was a problem with your submission. Please review the fields below." at bounding box center [682, 328] width 557 height 14
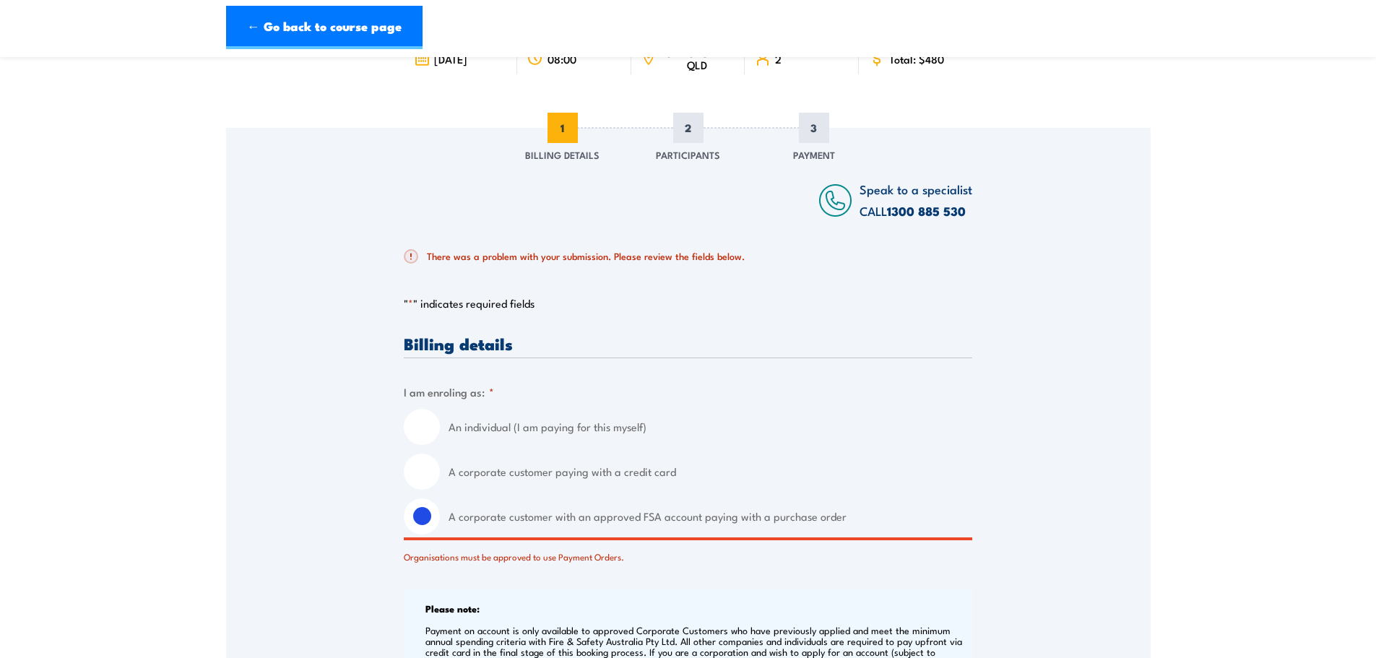
click at [719, 473] on label "A corporate customer paying with a credit card" at bounding box center [710, 472] width 524 height 36
click at [440, 473] on input "A corporate customer paying with a credit card" at bounding box center [422, 472] width 36 height 36
radio input "true"
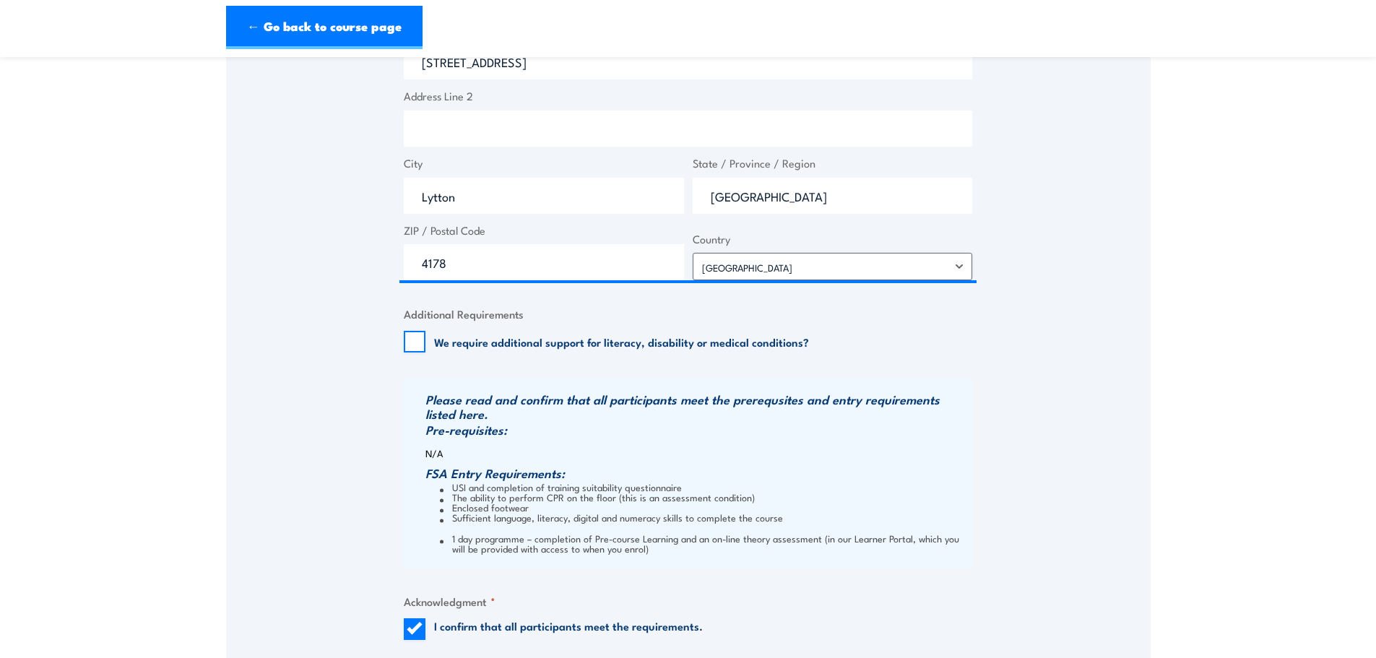
scroll to position [1639, 0]
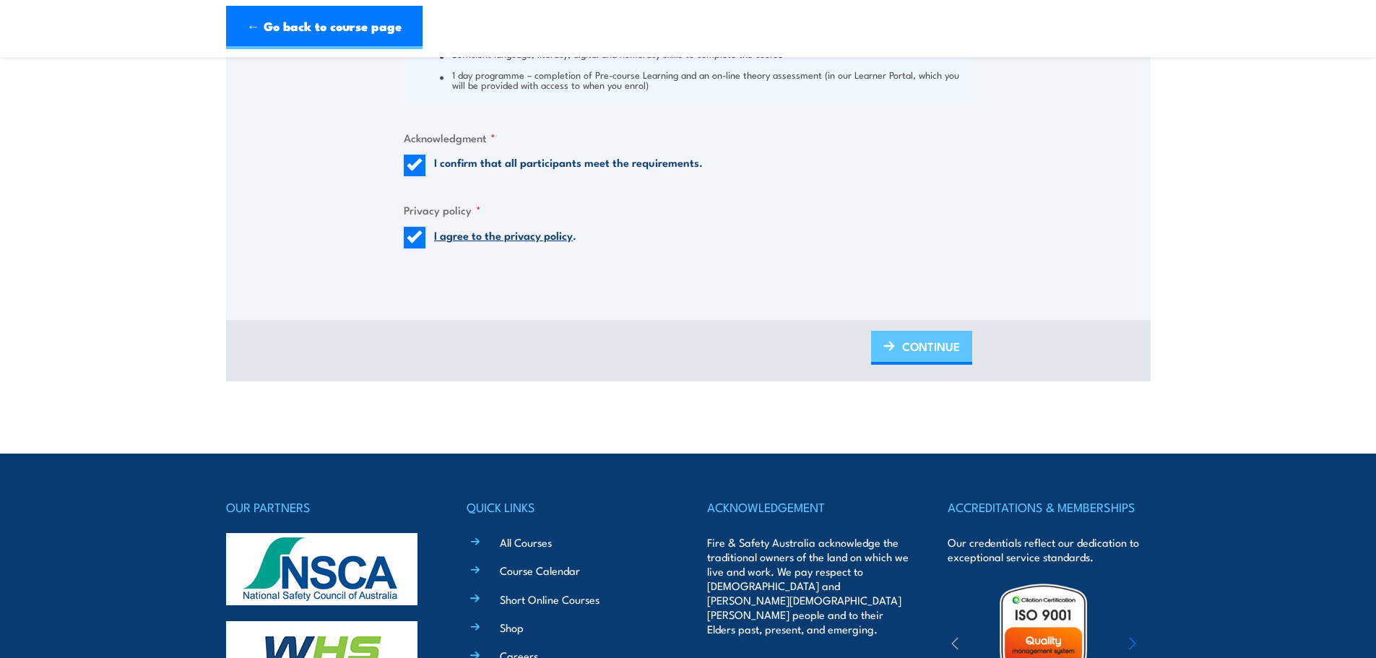
click at [919, 338] on span "CONTINUE" at bounding box center [931, 346] width 58 height 38
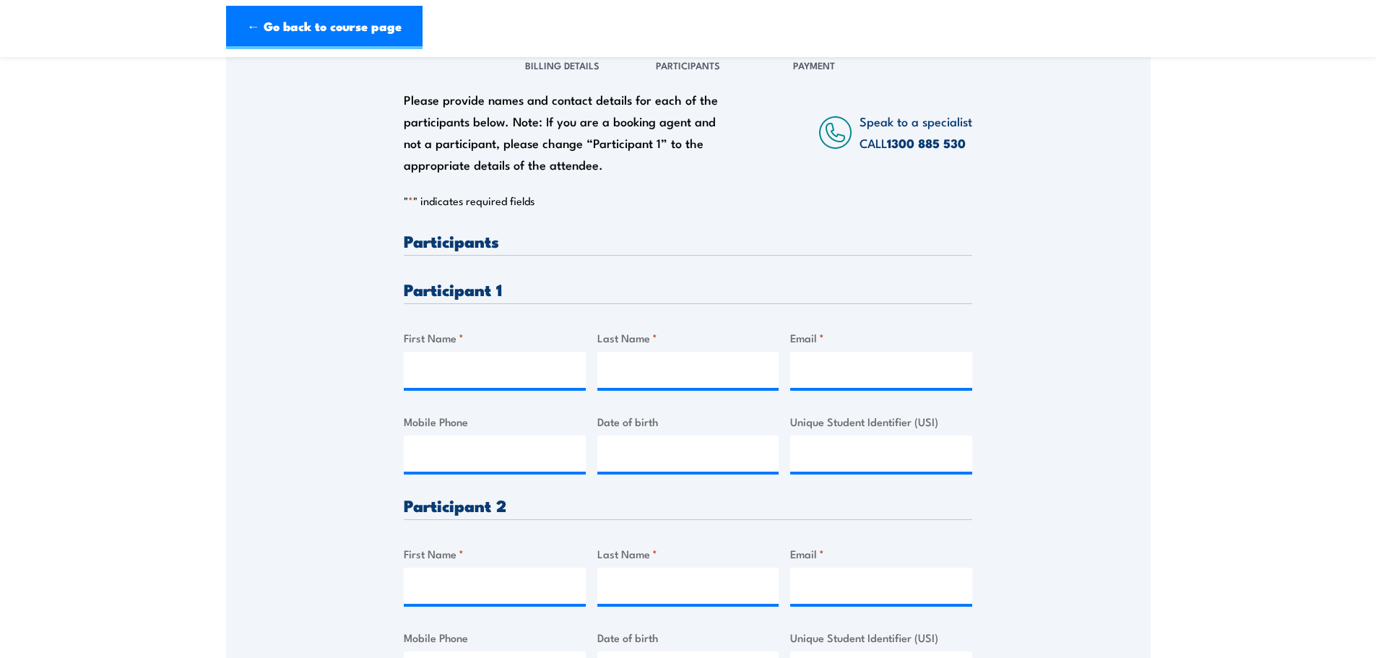
scroll to position [217, 0]
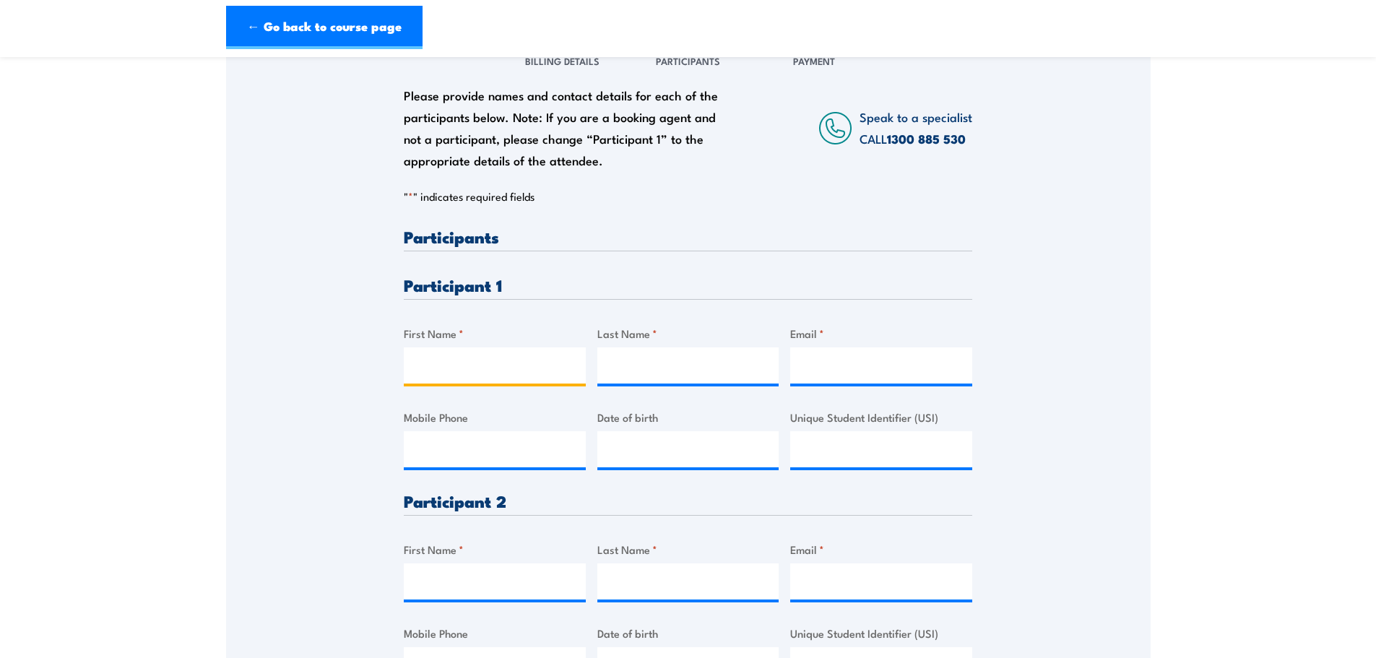
click at [479, 360] on input "First Name *" at bounding box center [495, 365] width 182 height 36
type input "Guiseppe"
type input "D'Apuzzo"
